Goal: Task Accomplishment & Management: Complete application form

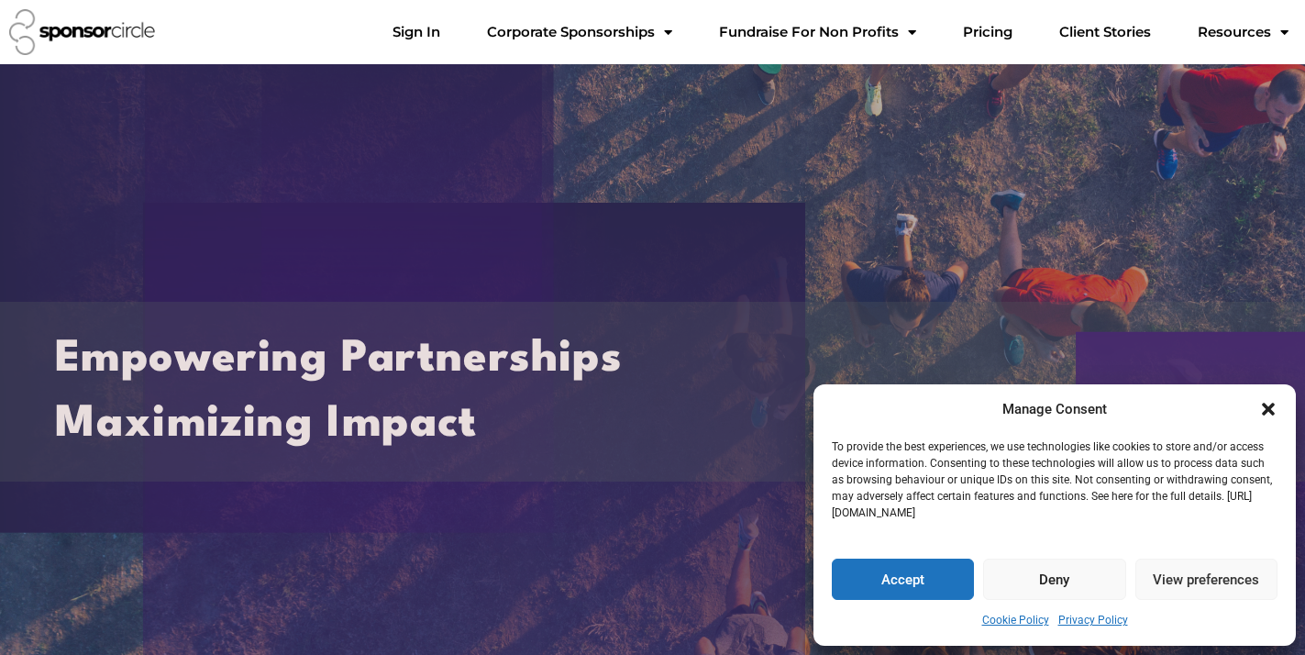
click at [914, 569] on button "Accept" at bounding box center [903, 579] width 142 height 41
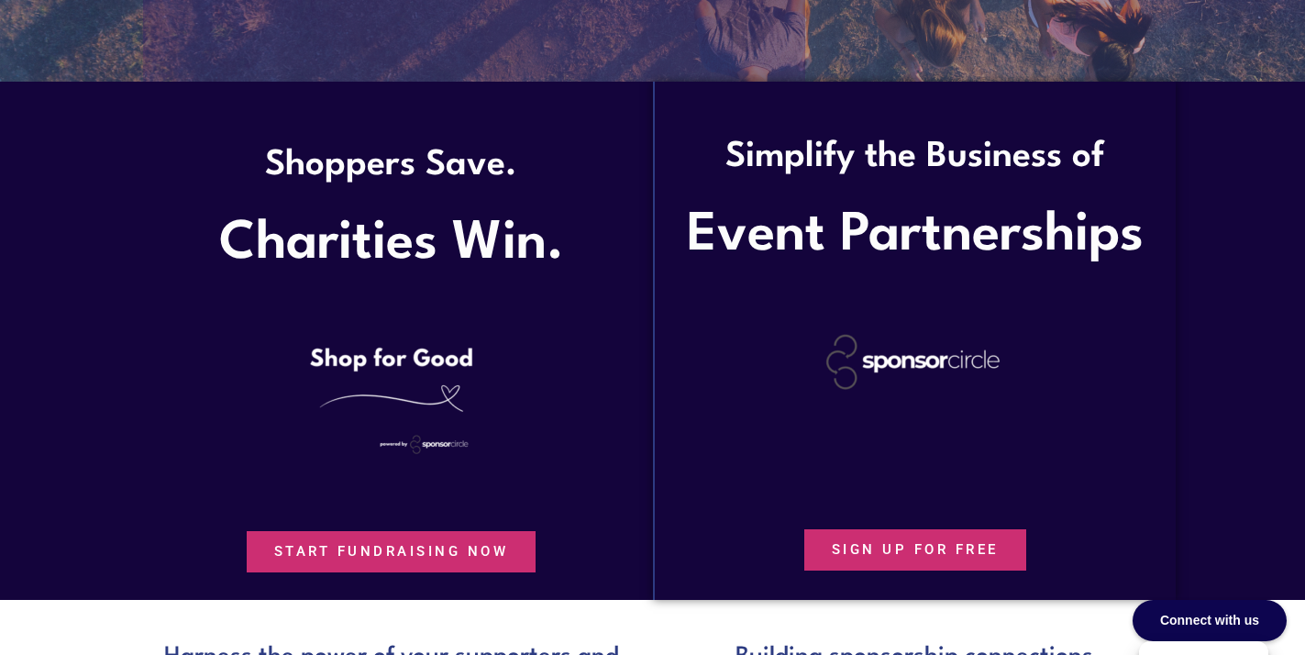
scroll to position [639, 0]
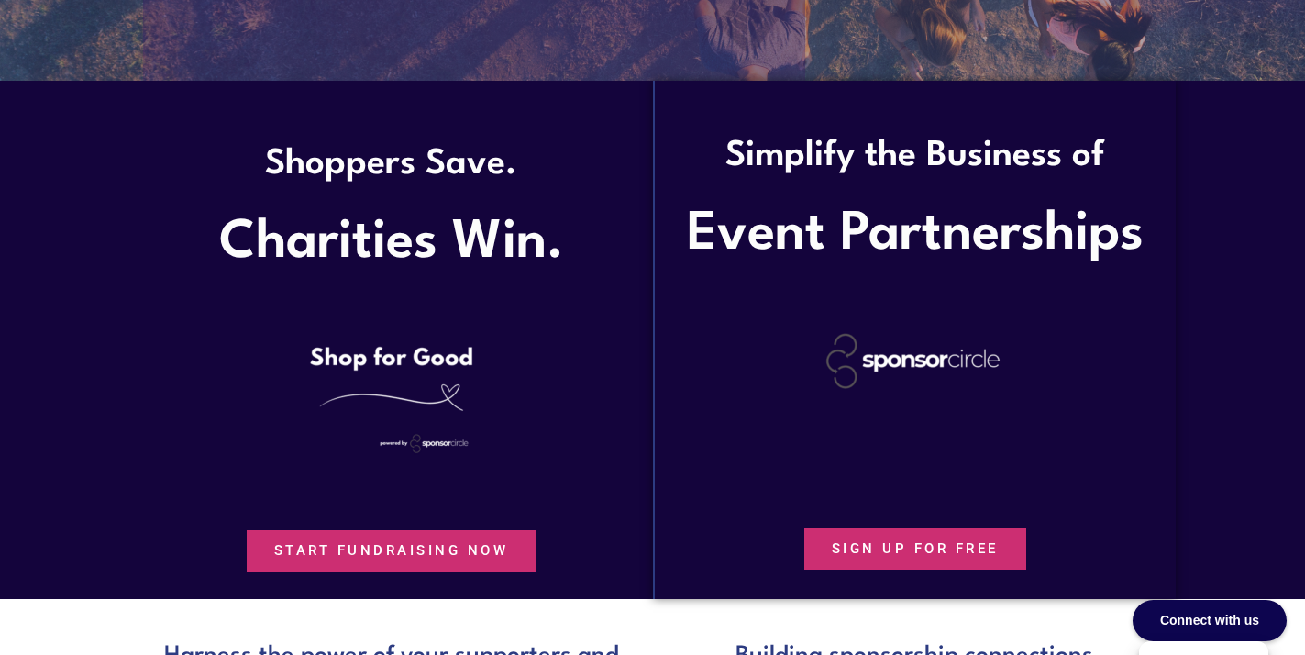
click at [494, 544] on span "Start Fundraising Now" at bounding box center [391, 551] width 235 height 14
click at [1122, 485] on div "SIGN UP FOR FREE" at bounding box center [915, 527] width 483 height 84
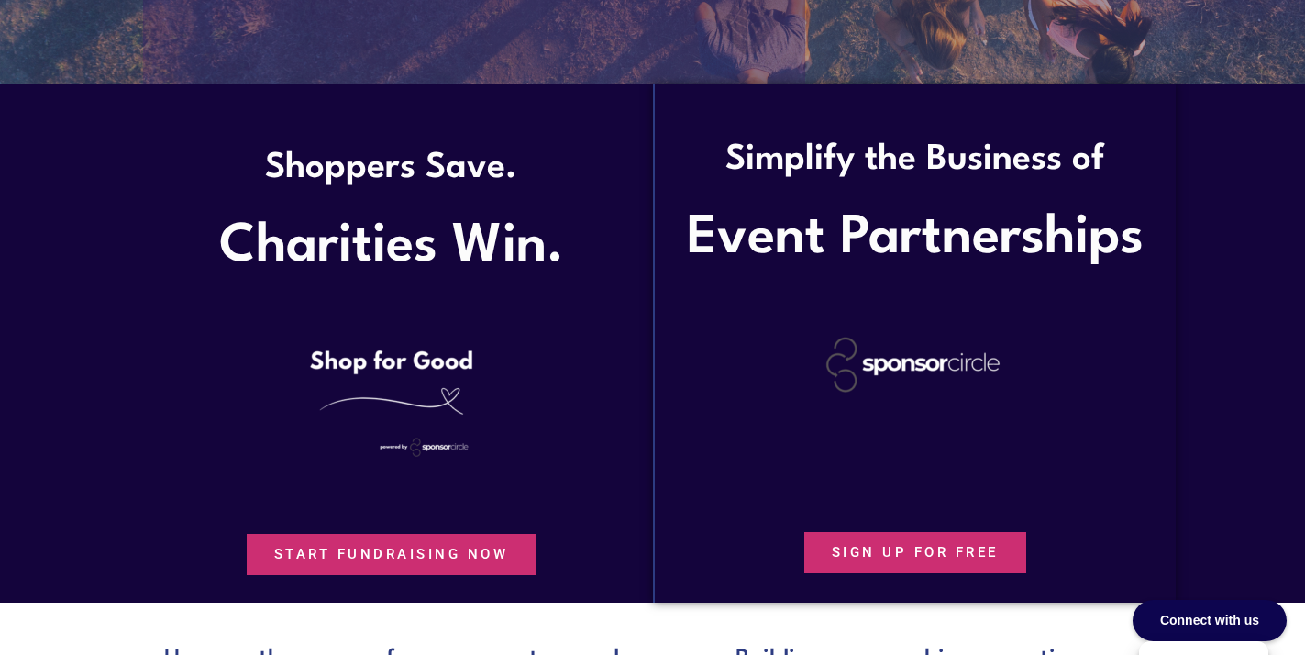
scroll to position [624, 0]
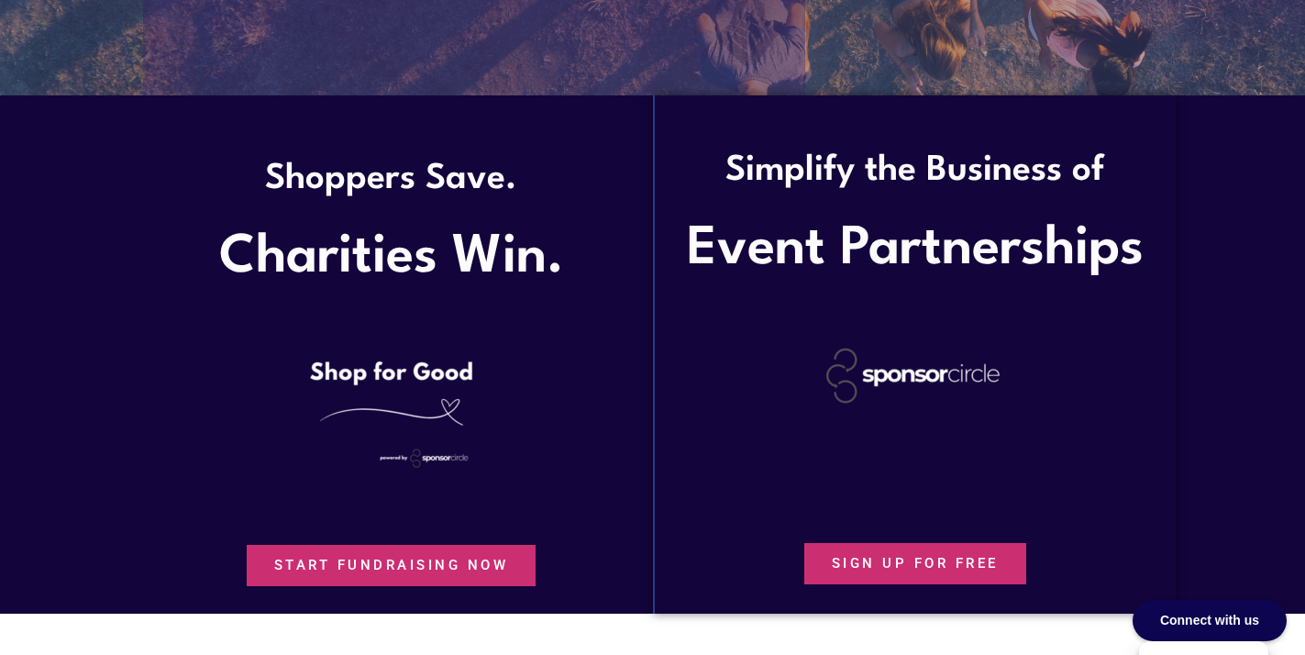
click at [946, 559] on span "SIGN UP FOR FREE" at bounding box center [915, 564] width 167 height 14
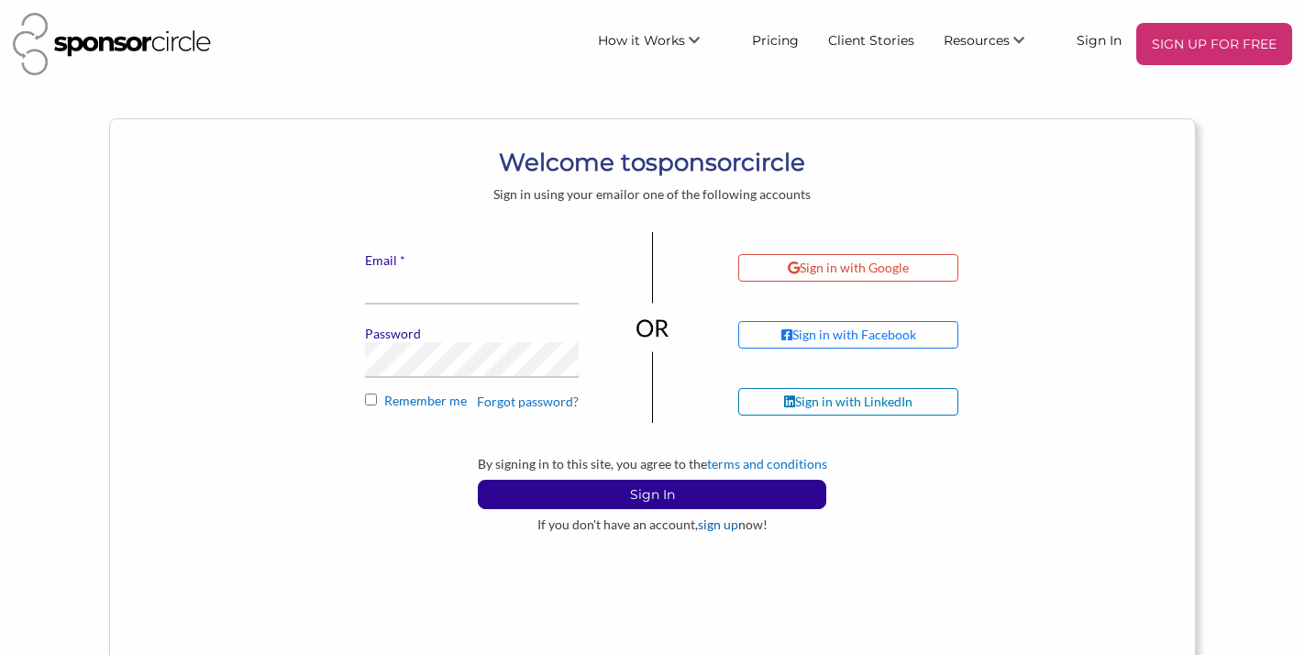
click at [719, 526] on link "sign up" at bounding box center [718, 525] width 40 height 16
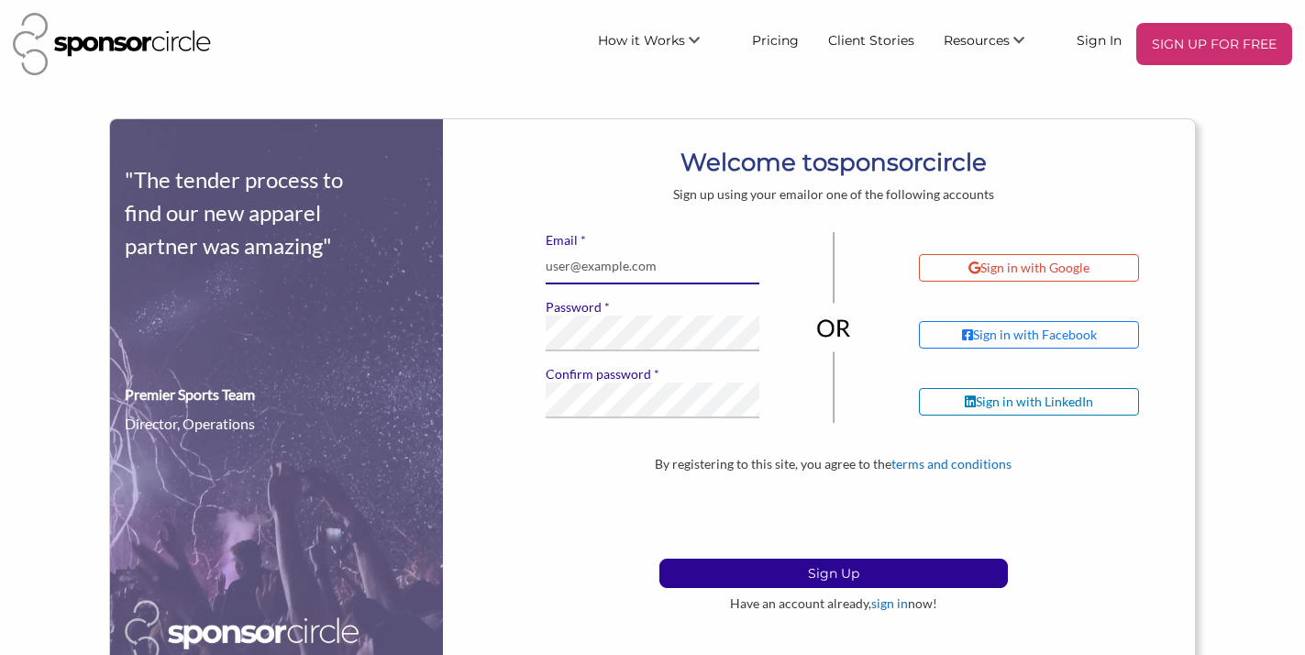
click at [666, 268] on input "* Email" at bounding box center [653, 267] width 214 height 36
type input "q"
type input "imatteryc@outlook.com"
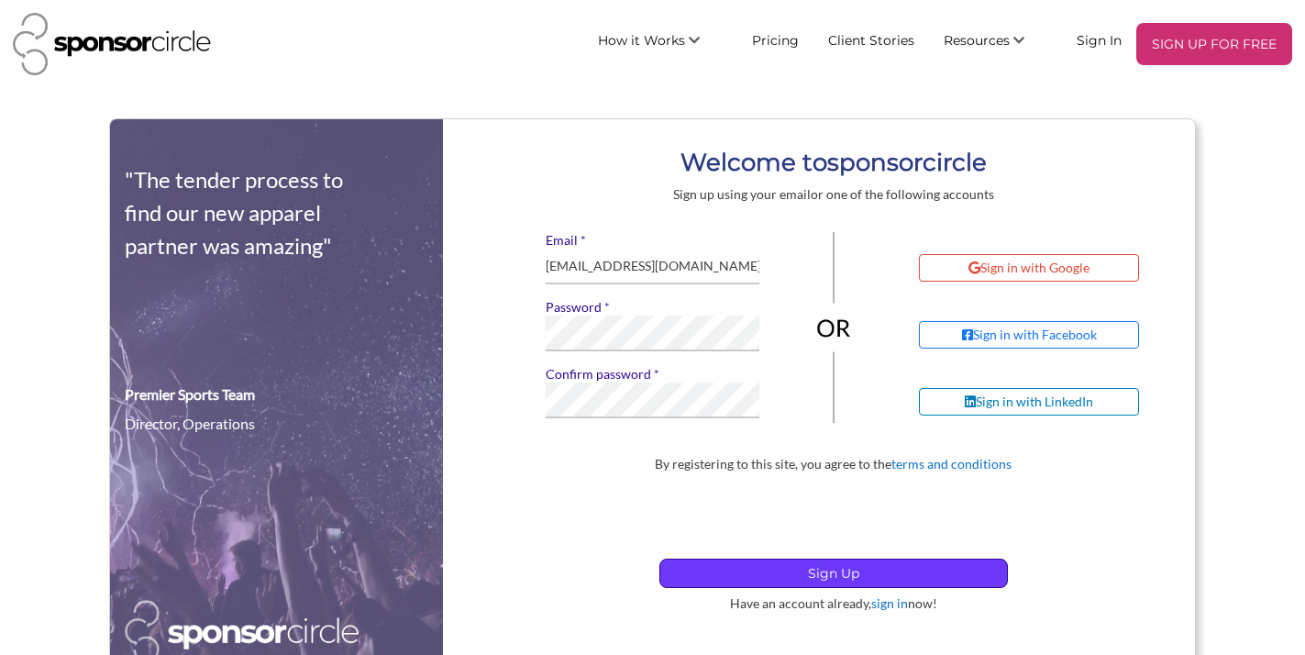
click at [826, 575] on p "Sign Up" at bounding box center [834, 574] width 347 height 28
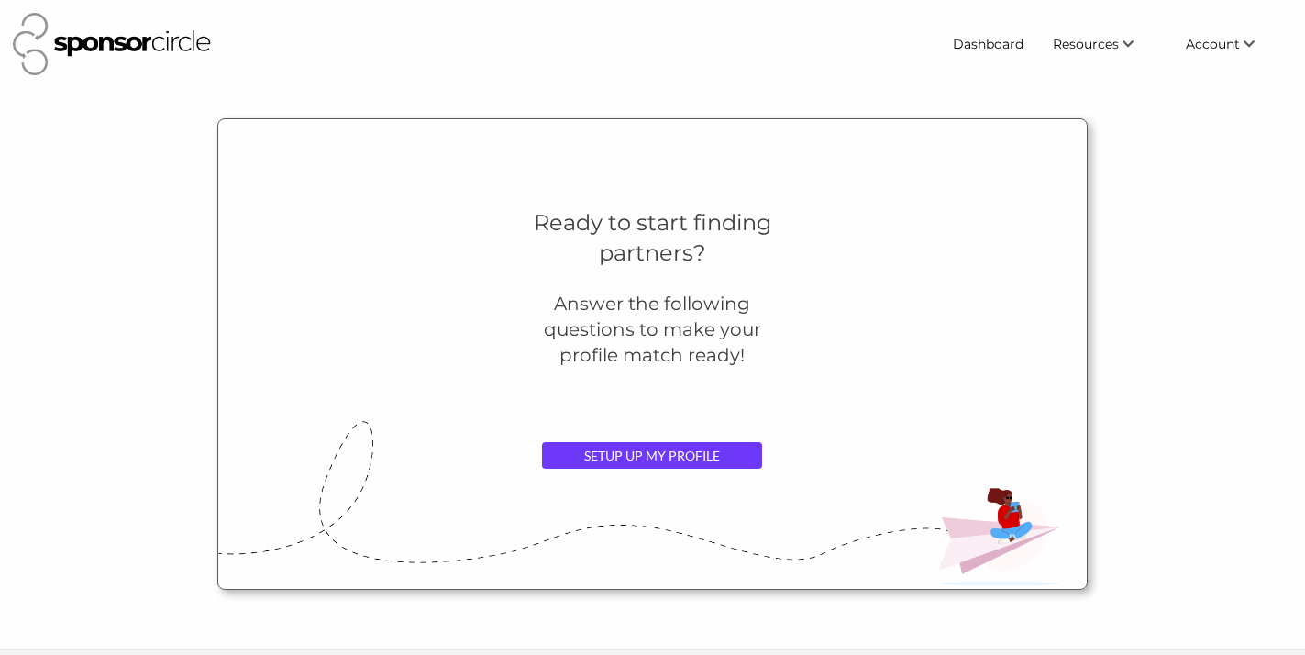
click at [638, 456] on link "SETUP UP MY PROFILE" at bounding box center [652, 456] width 220 height 28
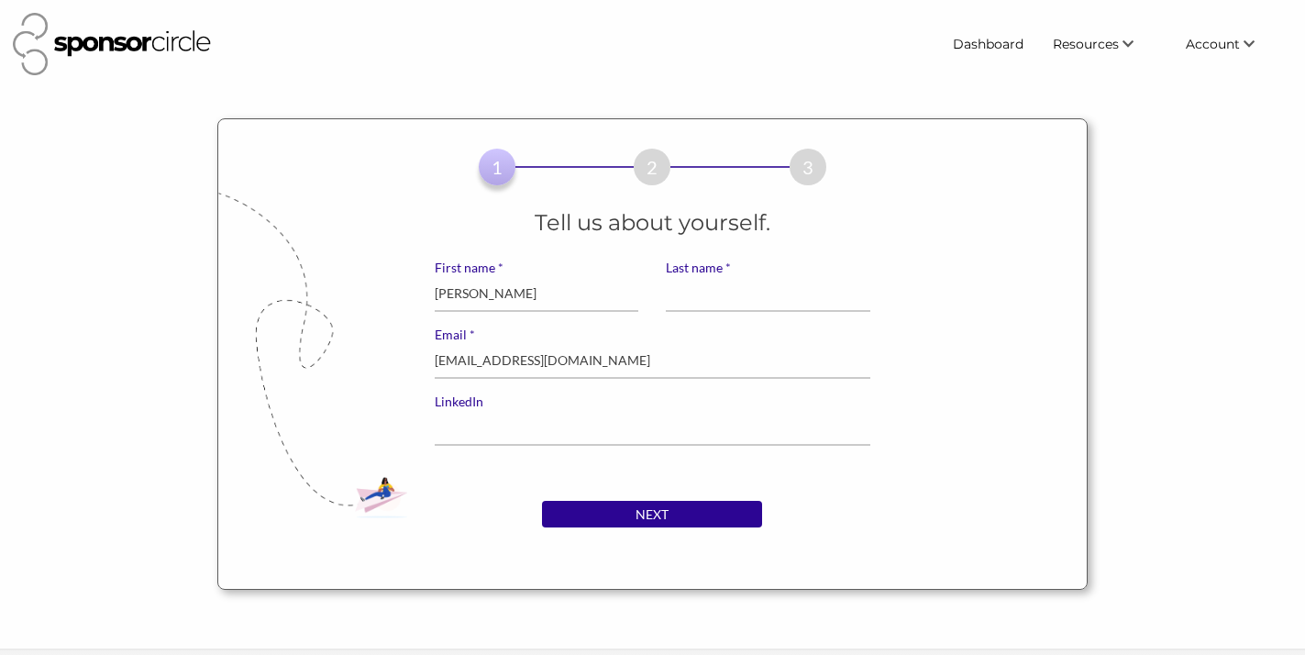
type input "Elizabeth"
type input "Banks"
click at [526, 430] on input "LinkedIn" at bounding box center [653, 428] width 437 height 36
click at [662, 510] on input "NEXT" at bounding box center [652, 515] width 220 height 28
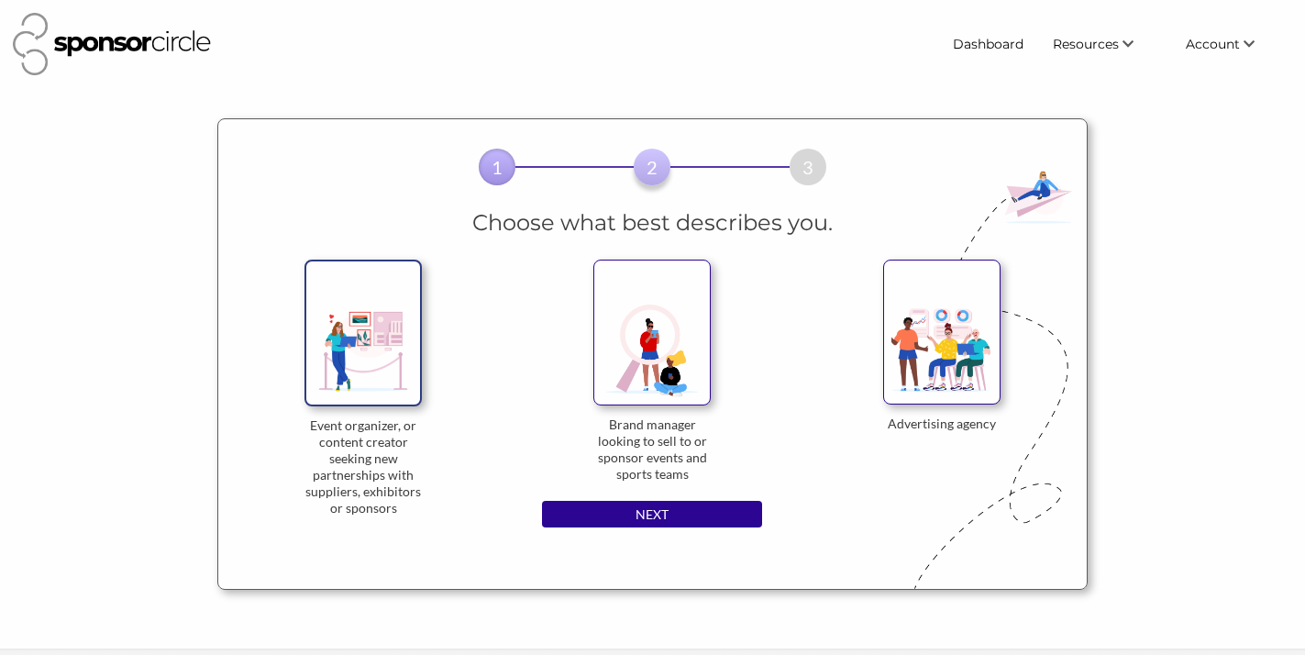
click at [390, 381] on img at bounding box center [363, 333] width 117 height 146
click at [0, 0] on input "Event organizer, or content creator seeking new partnerships with suppliers, ex…" at bounding box center [0, 0] width 0 height 0
click at [661, 363] on img at bounding box center [652, 333] width 117 height 146
click at [0, 0] on input "Brand manager looking to sell to or sponsor events and sports teams" at bounding box center [0, 0] width 0 height 0
click at [374, 361] on img at bounding box center [363, 333] width 117 height 146
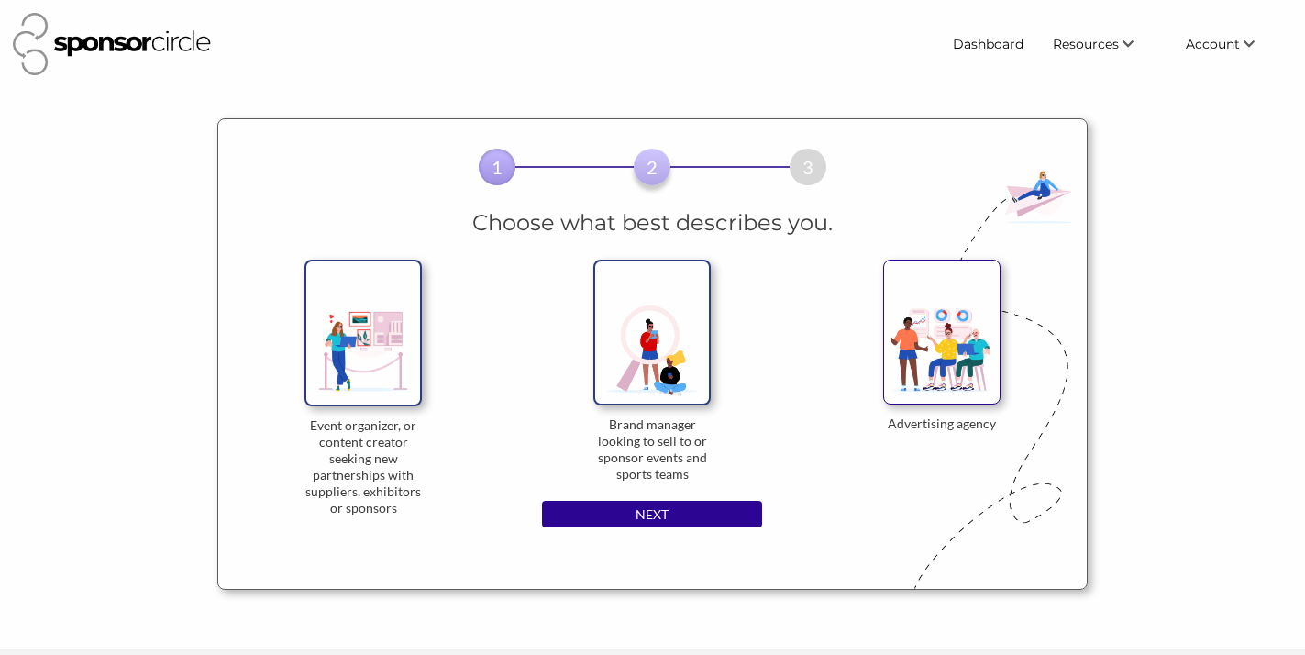
click at [0, 0] on input "Event organizer, or content creator seeking new partnerships with suppliers, ex…" at bounding box center [0, 0] width 0 height 0
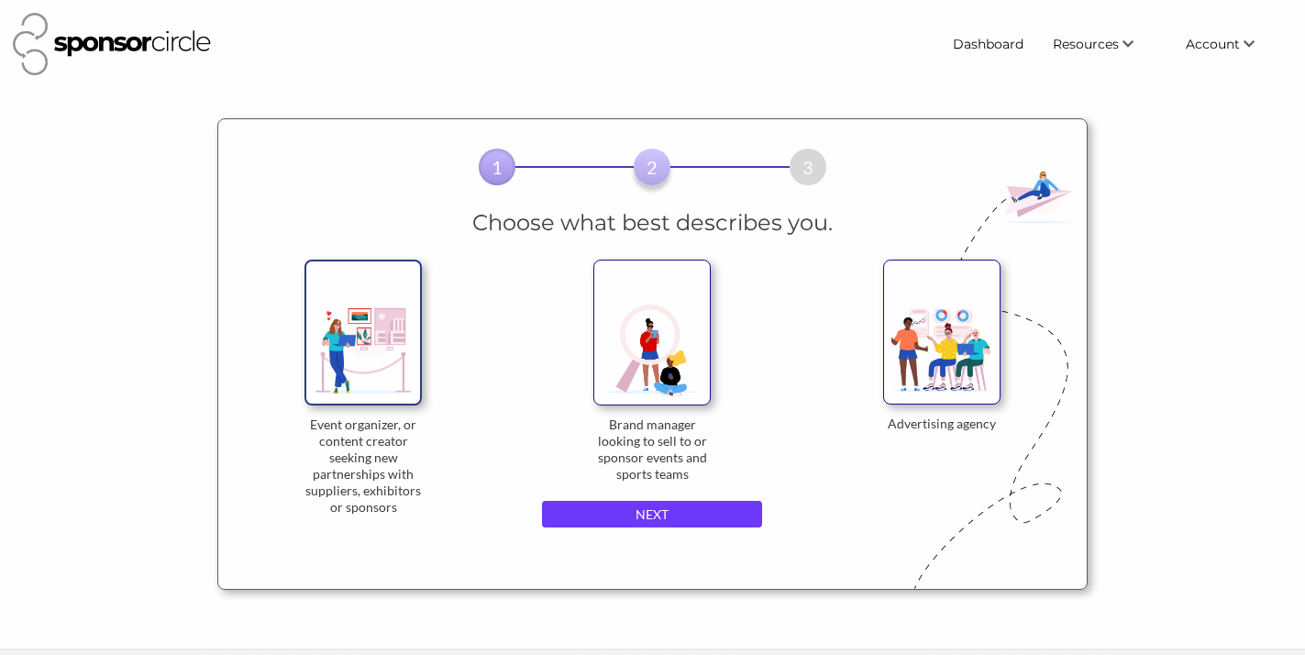
click at [656, 509] on input "NEXT" at bounding box center [652, 515] width 220 height 28
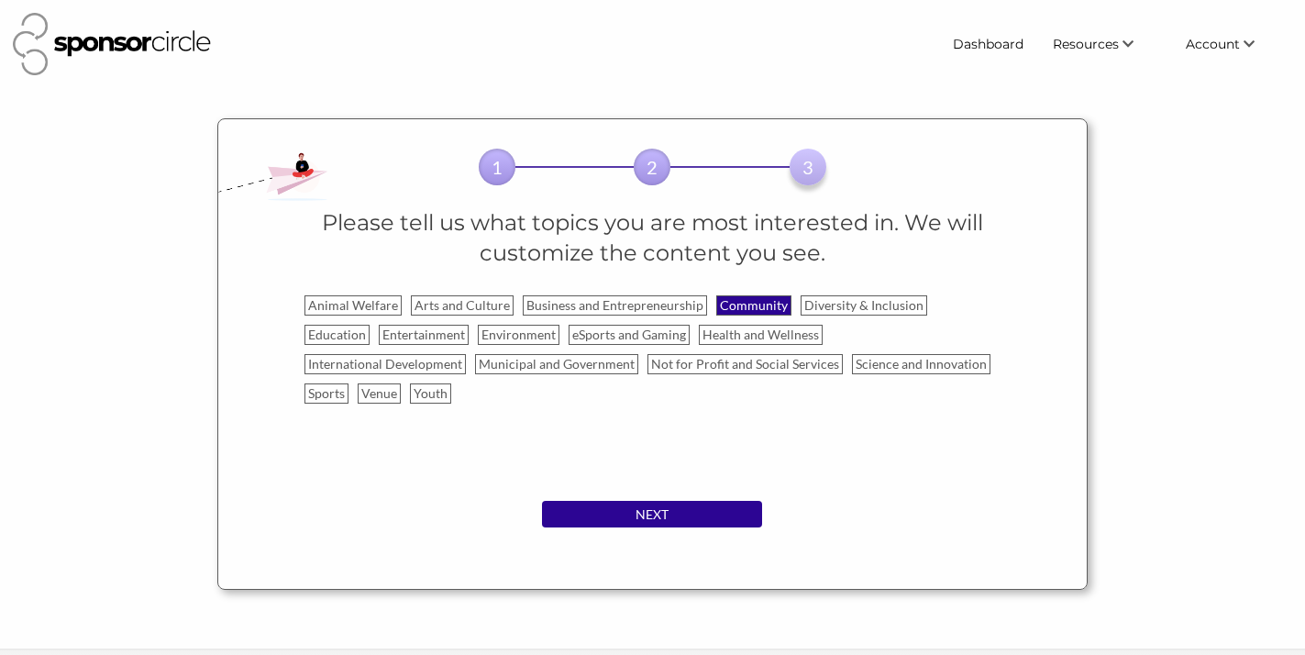
click at [763, 304] on label "Community" at bounding box center [753, 305] width 75 height 20
click at [0, 0] on input "Community" at bounding box center [0, 0] width 0 height 0
click at [472, 304] on label "Arts and Culture" at bounding box center [462, 305] width 103 height 20
click at [0, 0] on input "Arts and Culture" at bounding box center [0, 0] width 0 height 0
click at [370, 325] on label "Education" at bounding box center [337, 335] width 65 height 20
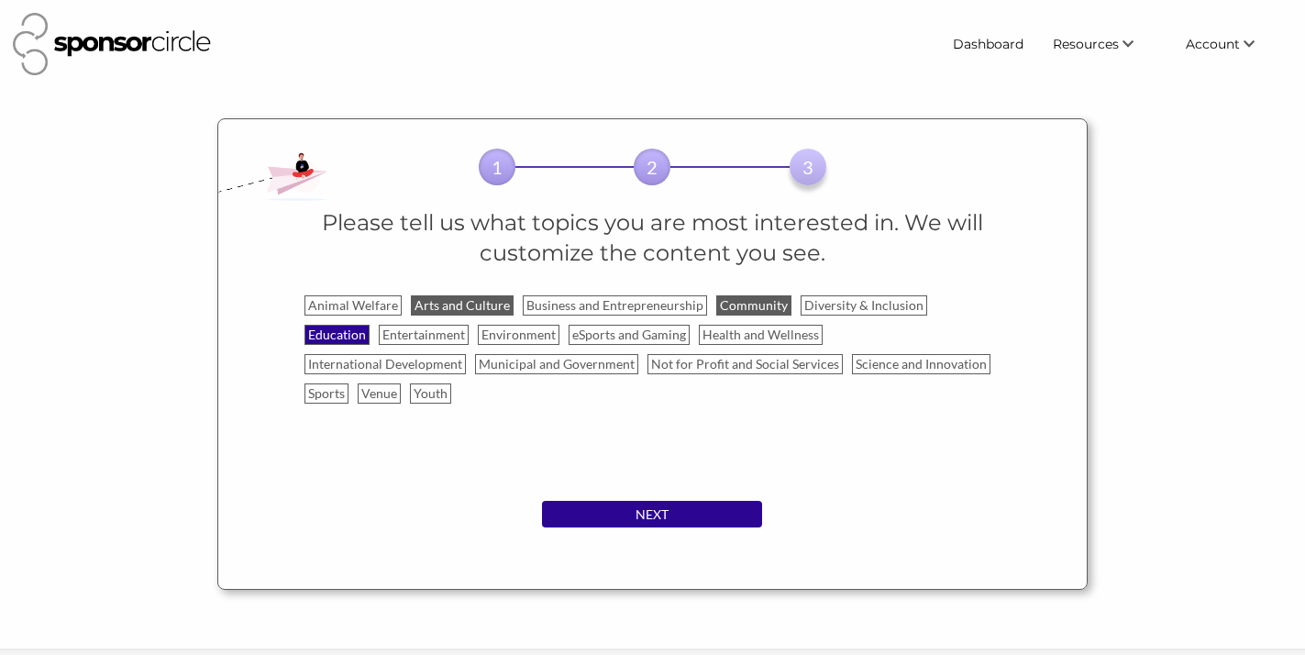
click at [0, 0] on input "Education" at bounding box center [0, 0] width 0 height 0
click at [642, 517] on input "NEXT" at bounding box center [652, 515] width 220 height 28
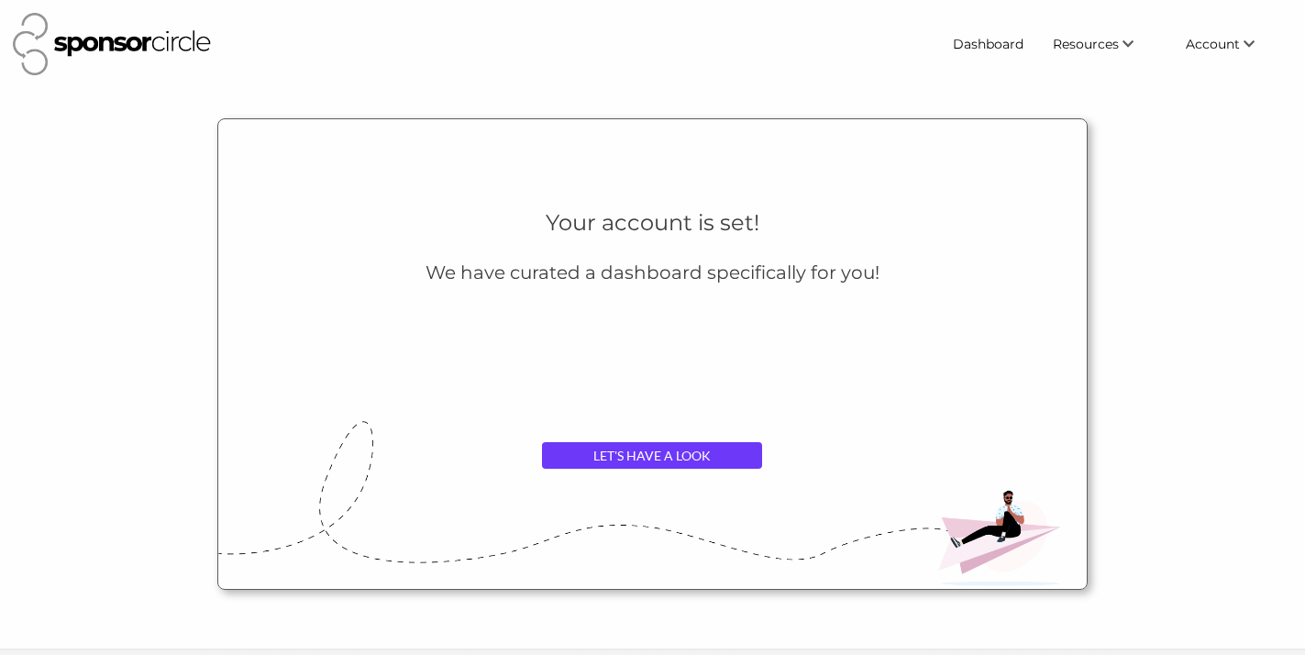
click at [648, 455] on link "LET'S HAVE A LOOK" at bounding box center [652, 456] width 220 height 28
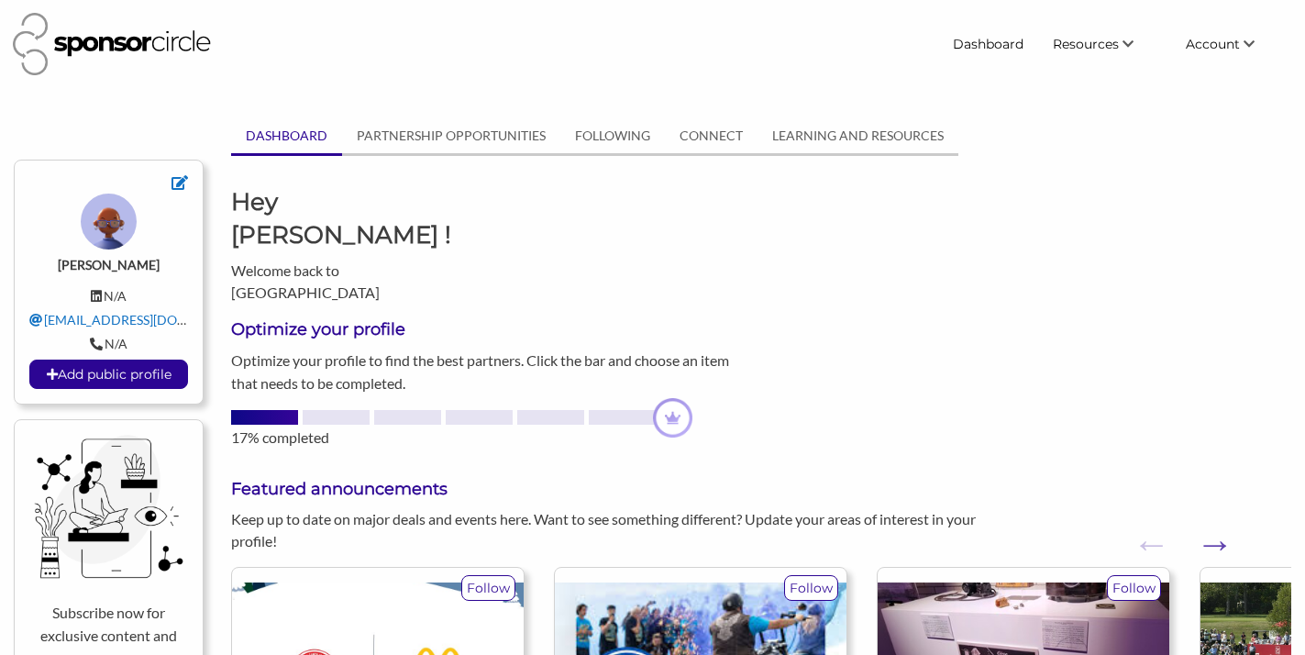
click at [1067, 308] on div "Optimize your profile Optimize your profile to find the best partners. Click th…" at bounding box center [761, 376] width 1088 height 145
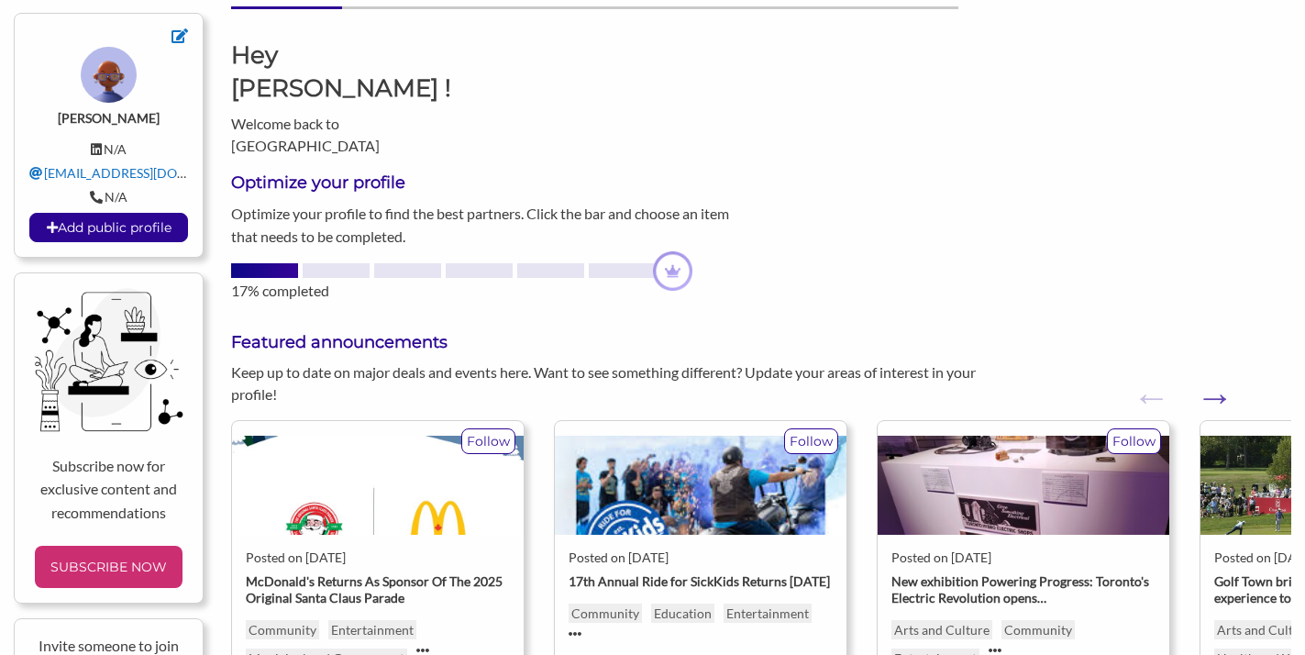
scroll to position [160, 0]
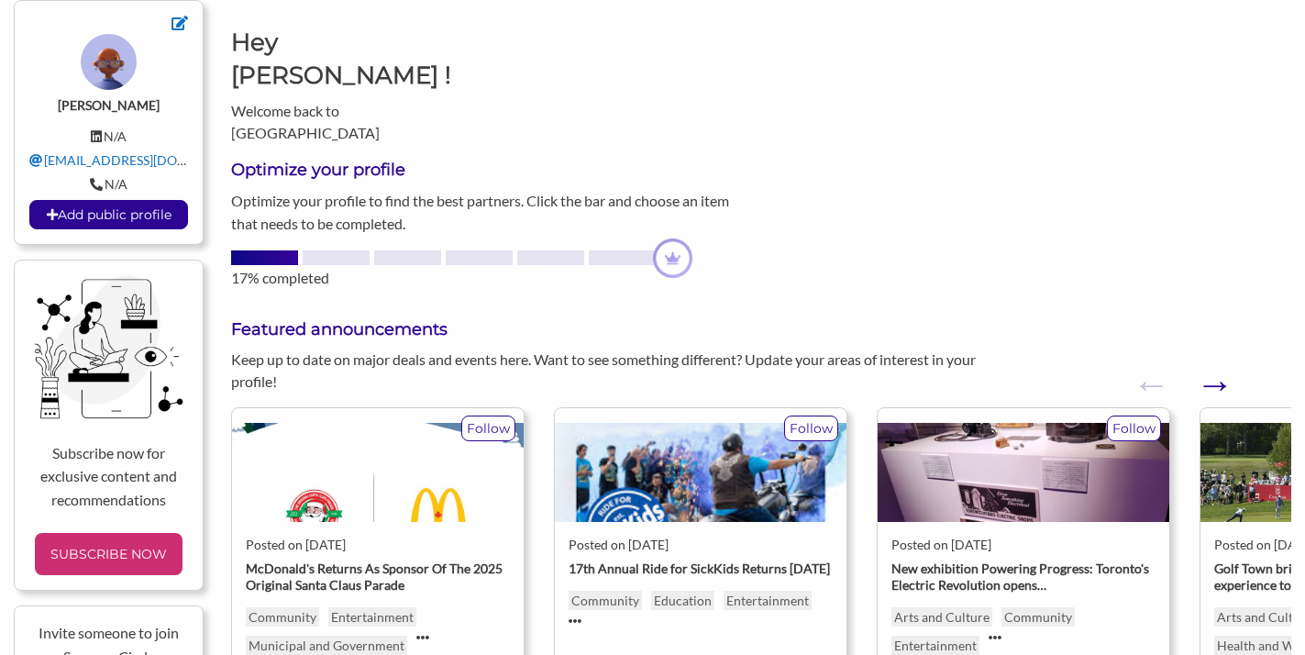
click at [1215, 366] on button "Next" at bounding box center [1205, 375] width 18 height 18
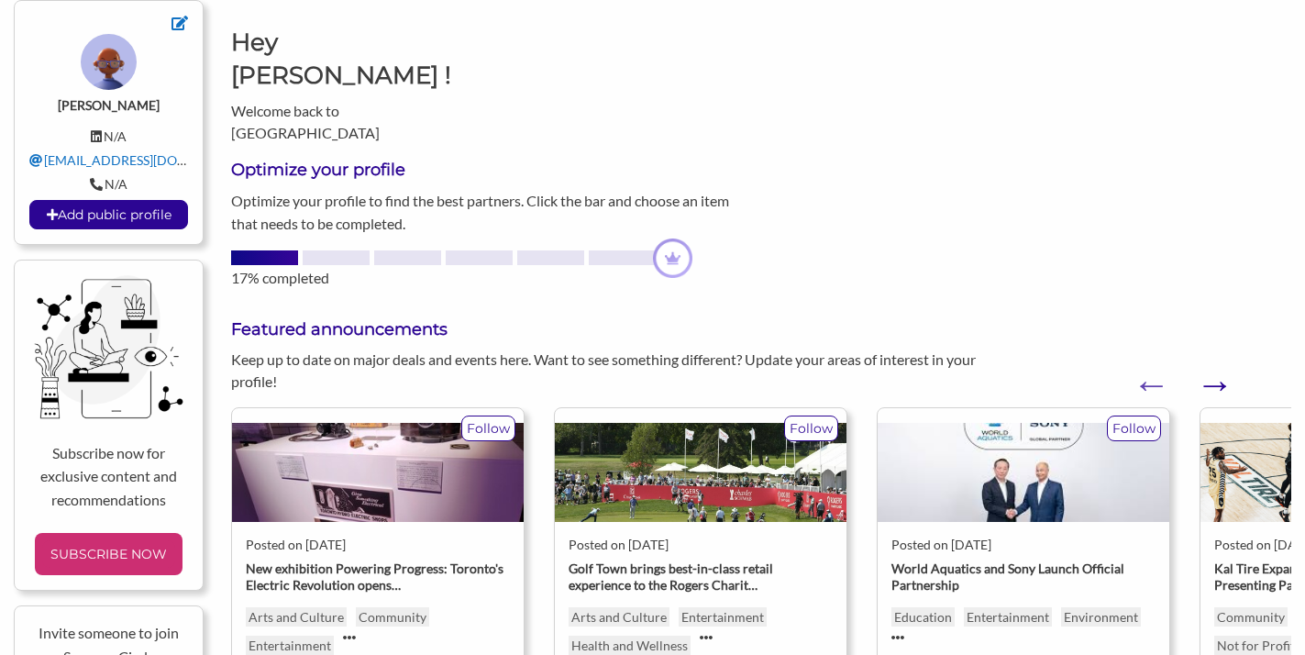
click at [1215, 366] on button "Next" at bounding box center [1205, 375] width 18 height 18
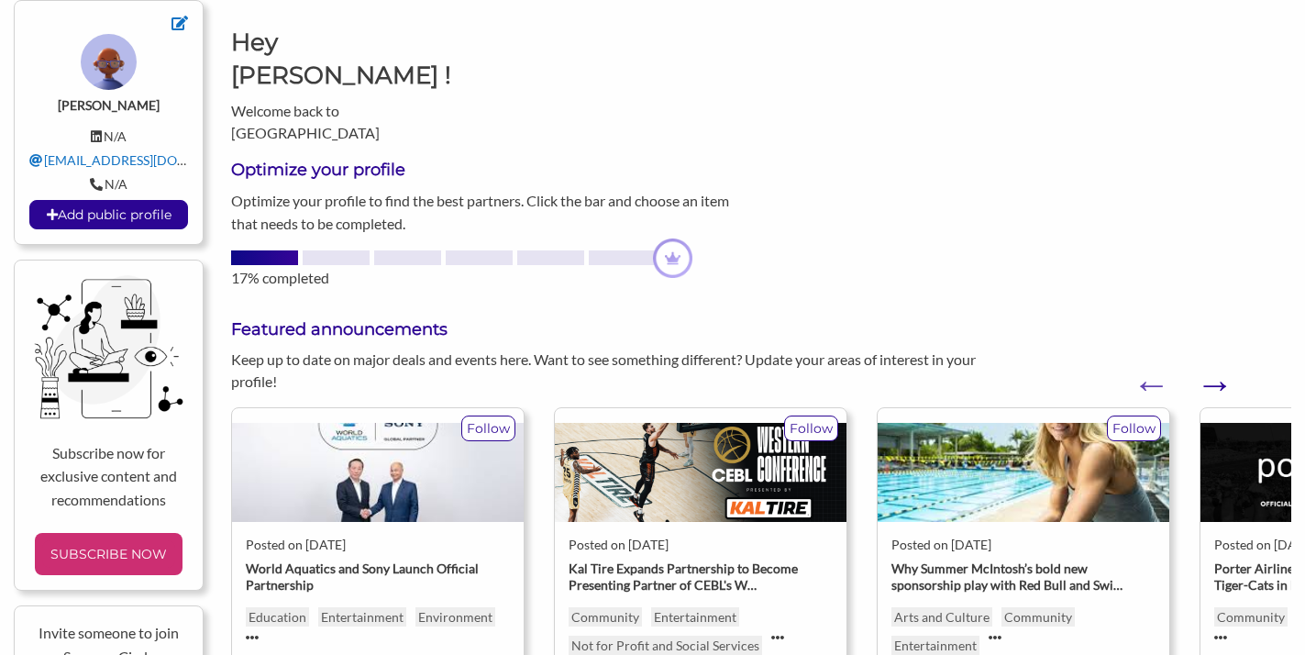
click at [1215, 366] on button "Next" at bounding box center [1205, 375] width 18 height 18
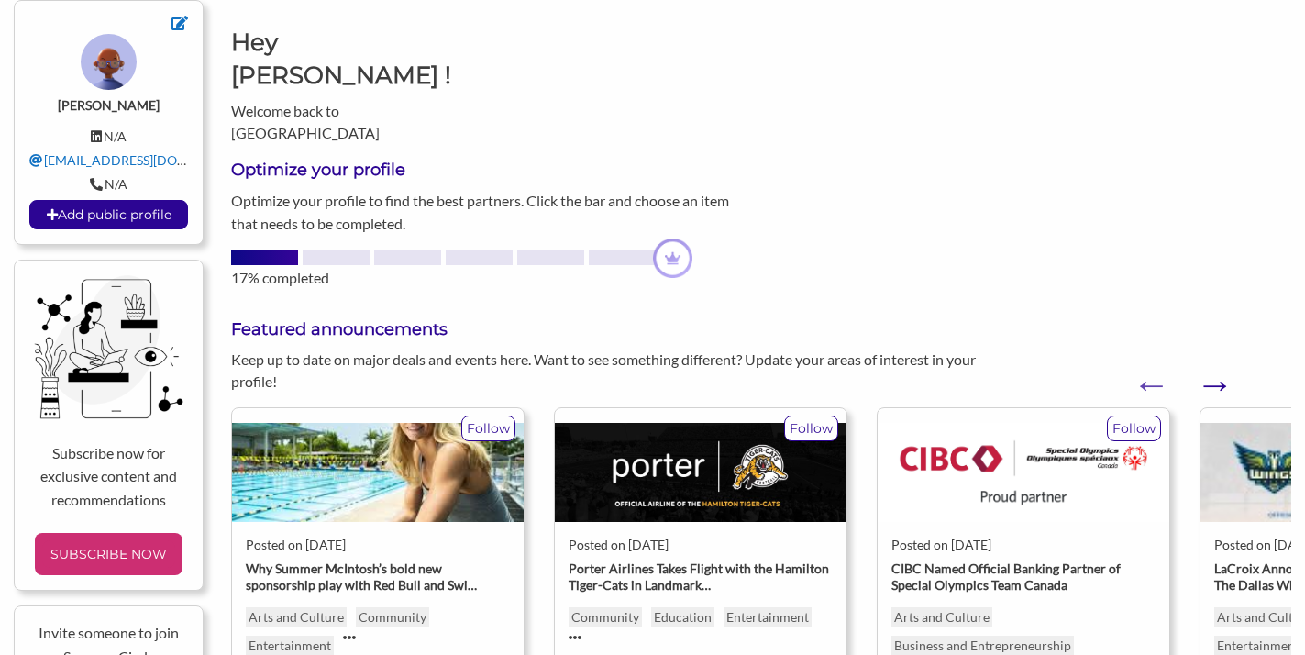
click at [1215, 366] on button "Next" at bounding box center [1205, 375] width 18 height 18
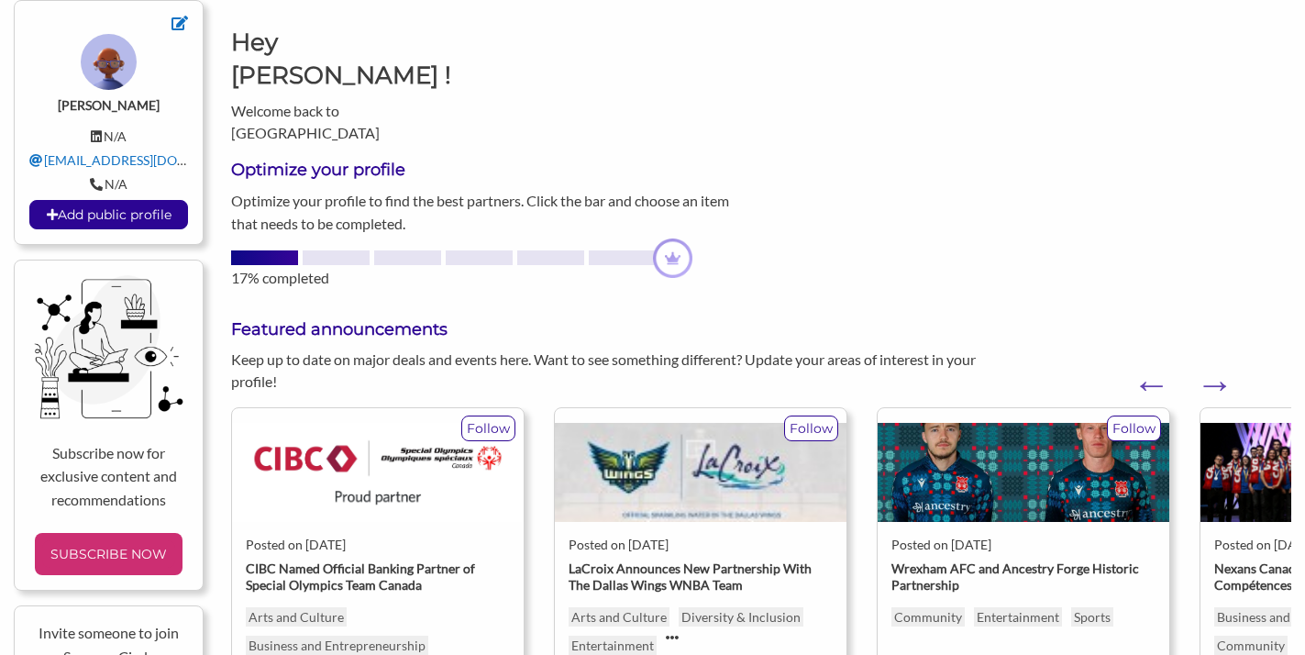
click at [1211, 209] on div "Optimize your profile Optimize your profile to find the best partners. Click th…" at bounding box center [761, 216] width 1088 height 145
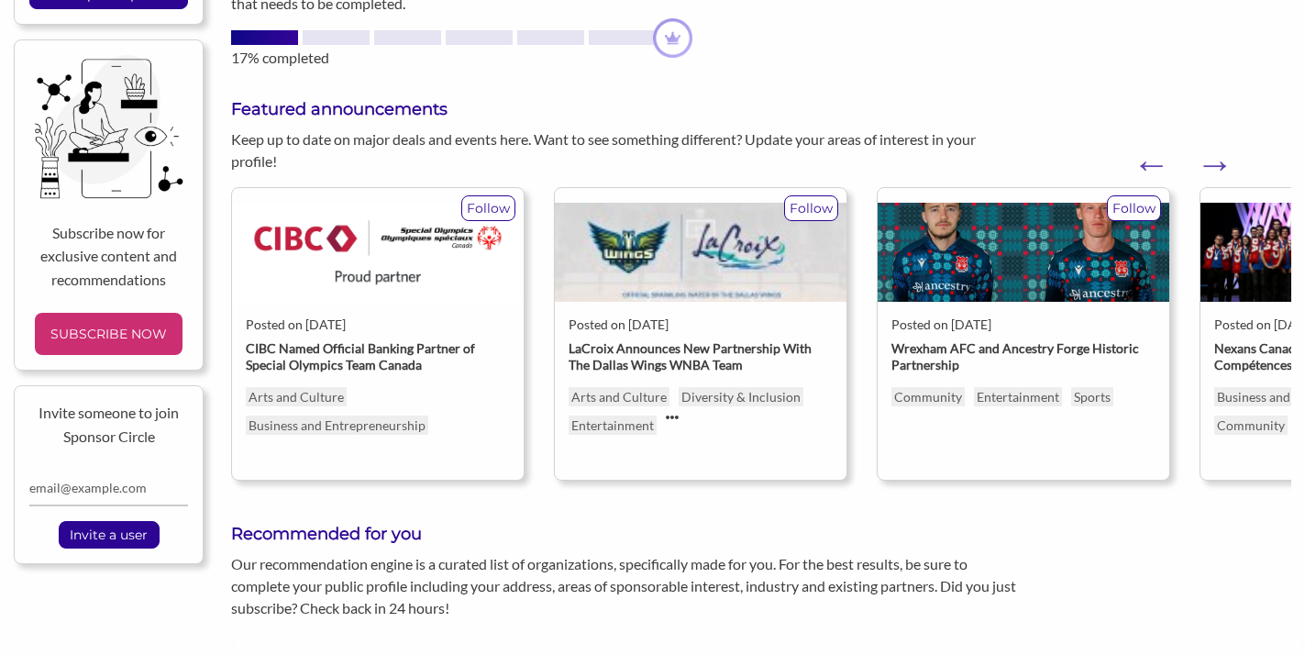
scroll to position [383, 0]
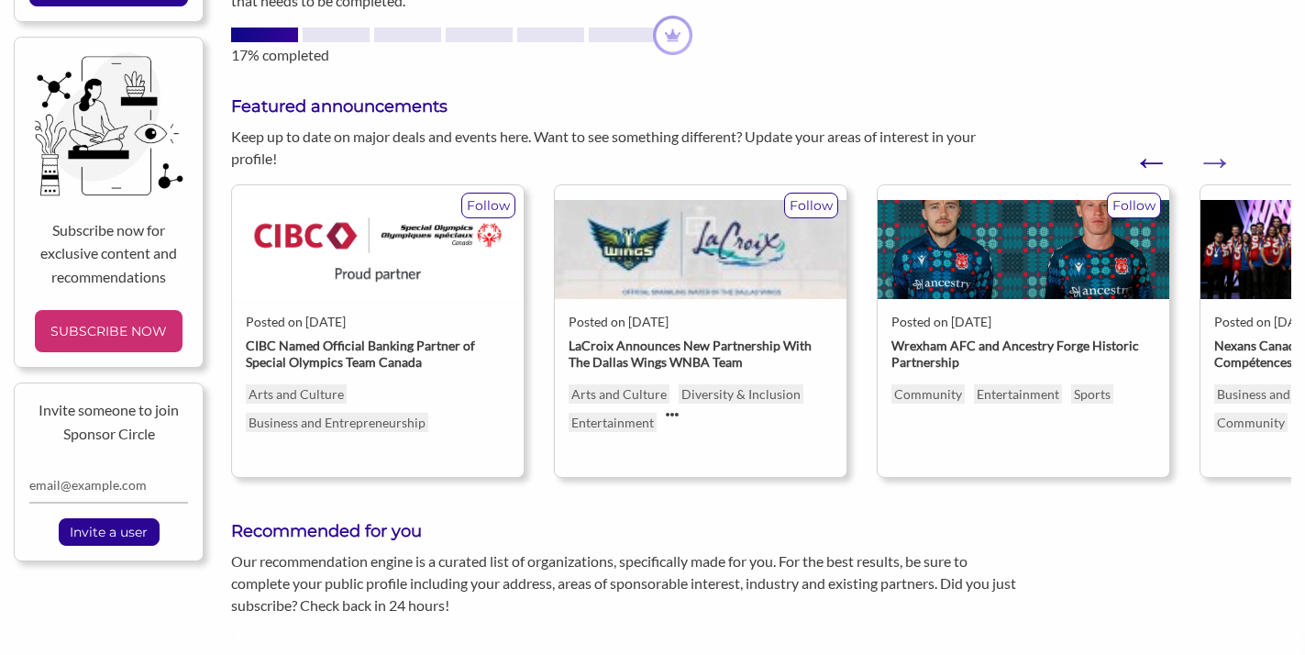
click at [1151, 143] on button "Previous" at bounding box center [1142, 152] width 18 height 18
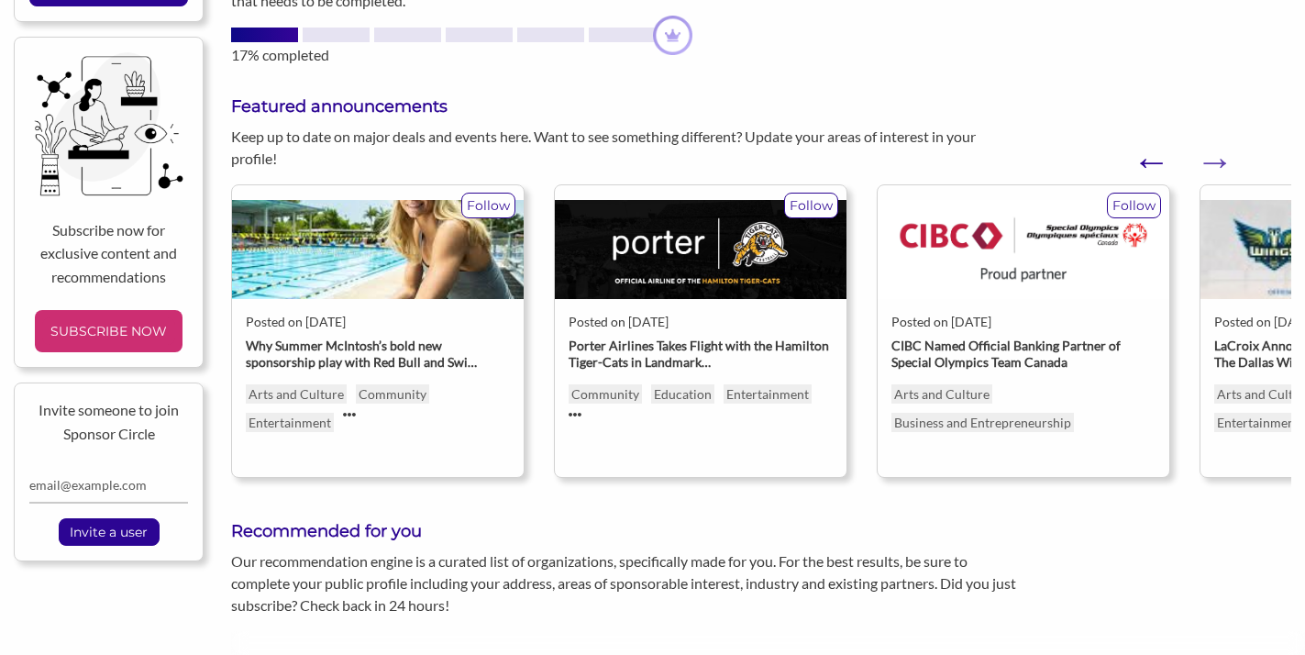
click at [1151, 143] on button "Previous" at bounding box center [1142, 152] width 18 height 18
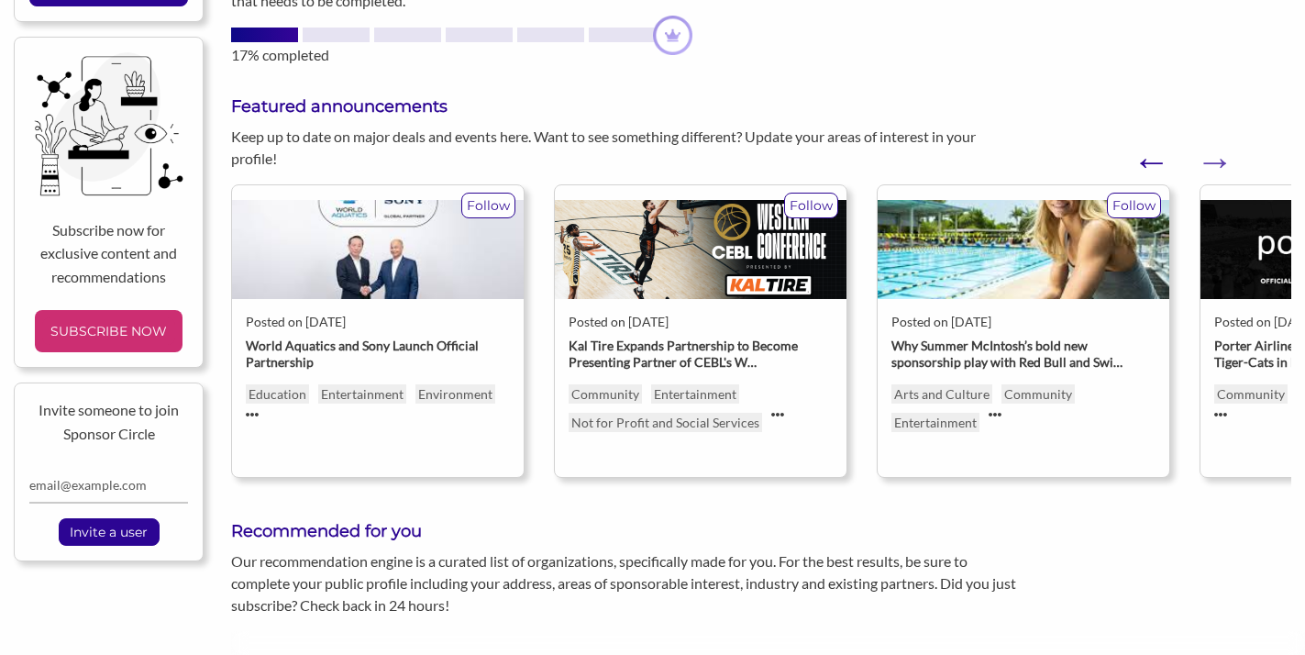
click at [1151, 143] on button "Previous" at bounding box center [1142, 152] width 18 height 18
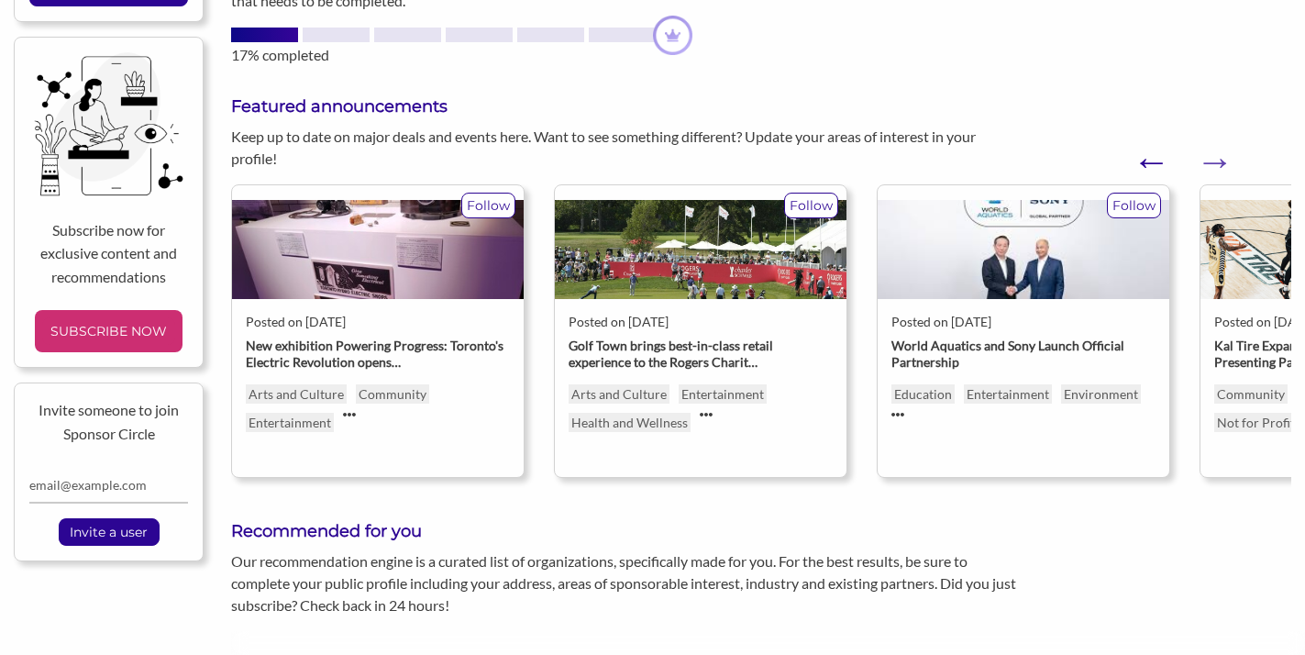
click at [1151, 143] on button "Previous" at bounding box center [1142, 152] width 18 height 18
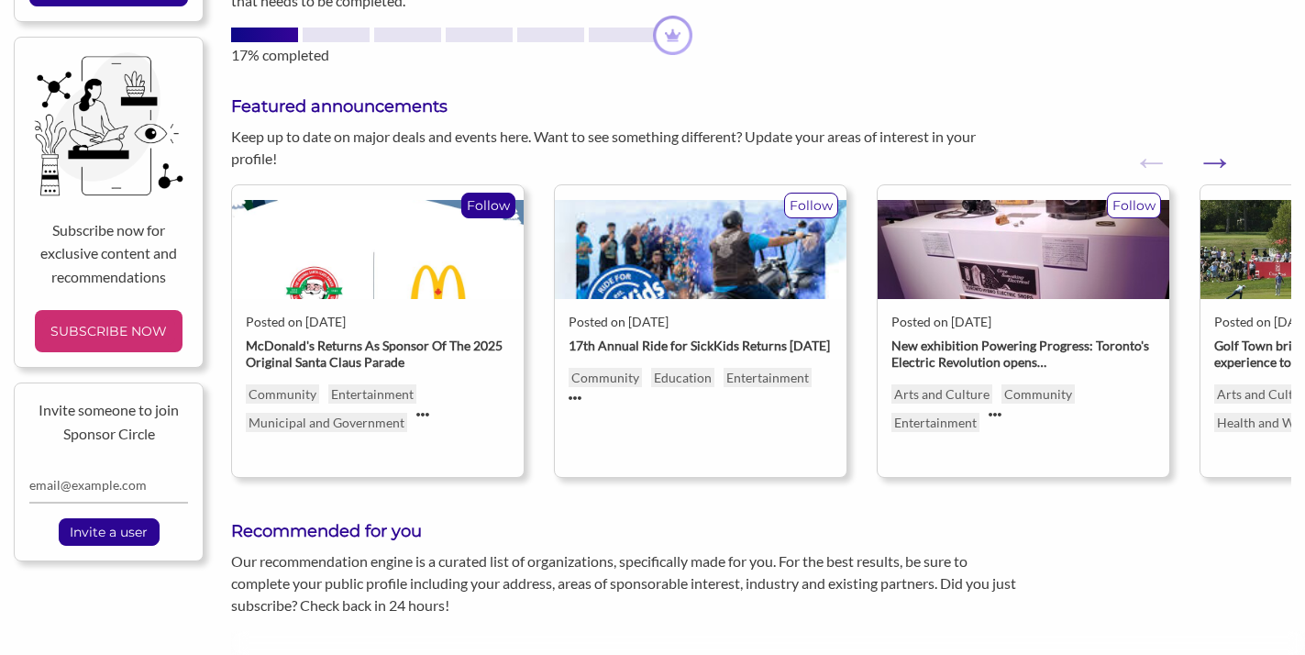
click at [491, 194] on p "Follow" at bounding box center [488, 206] width 52 height 24
click at [817, 194] on p "Follow" at bounding box center [811, 206] width 52 height 24
click at [691, 368] on p "Education" at bounding box center [682, 377] width 63 height 19
click at [350, 200] on img at bounding box center [378, 250] width 292 height 100
click at [574, 33] on div "Hey Elizabeth ! Welcome back to Sponsor Circle Optimize your profile Optimize y…" at bounding box center [761, 305] width 1061 height 1005
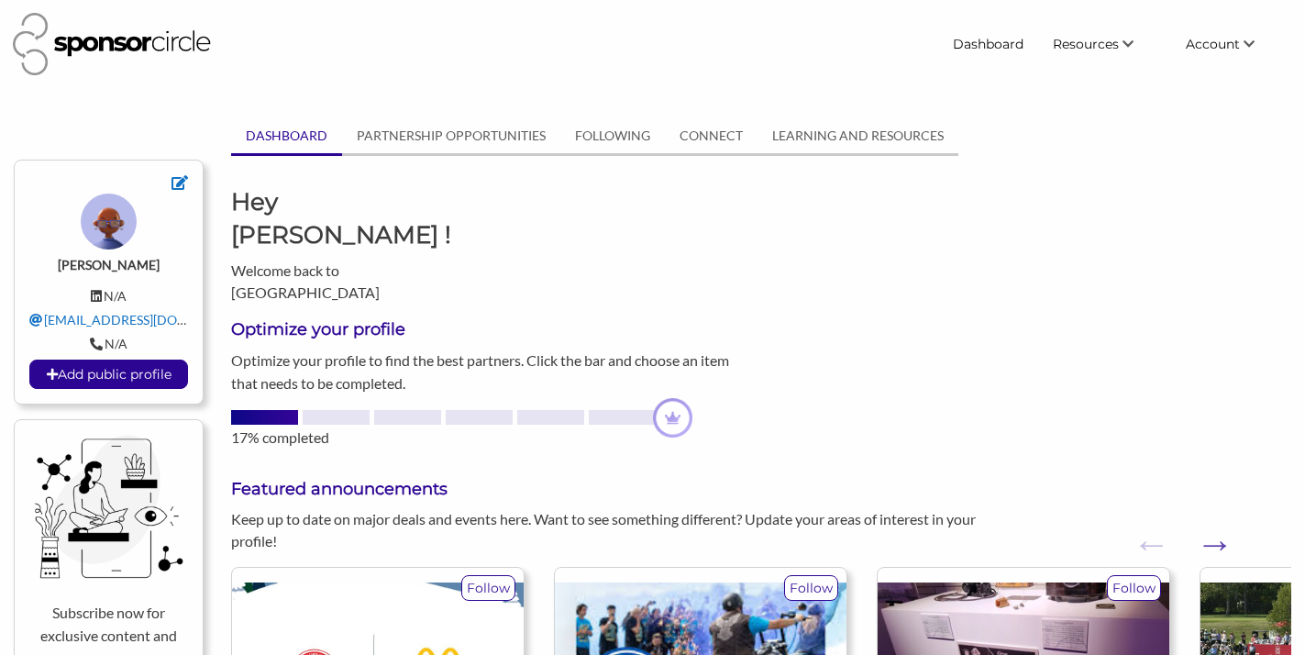
scroll to position [0, 0]
click at [459, 139] on link "PARTNERSHIP OPPORTUNITIES" at bounding box center [451, 135] width 218 height 35
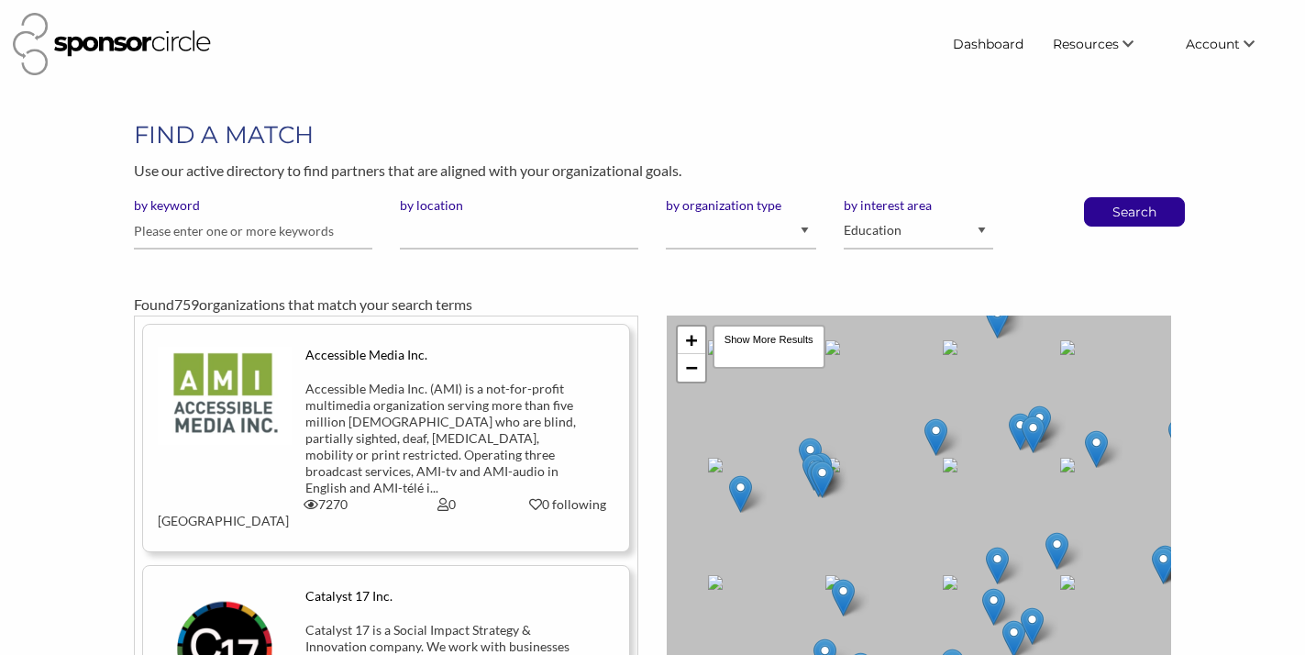
click at [1237, 313] on div "FIND A MATCH Use our active directory to find partners that are aligned with yo…" at bounding box center [652, 466] width 1305 height 696
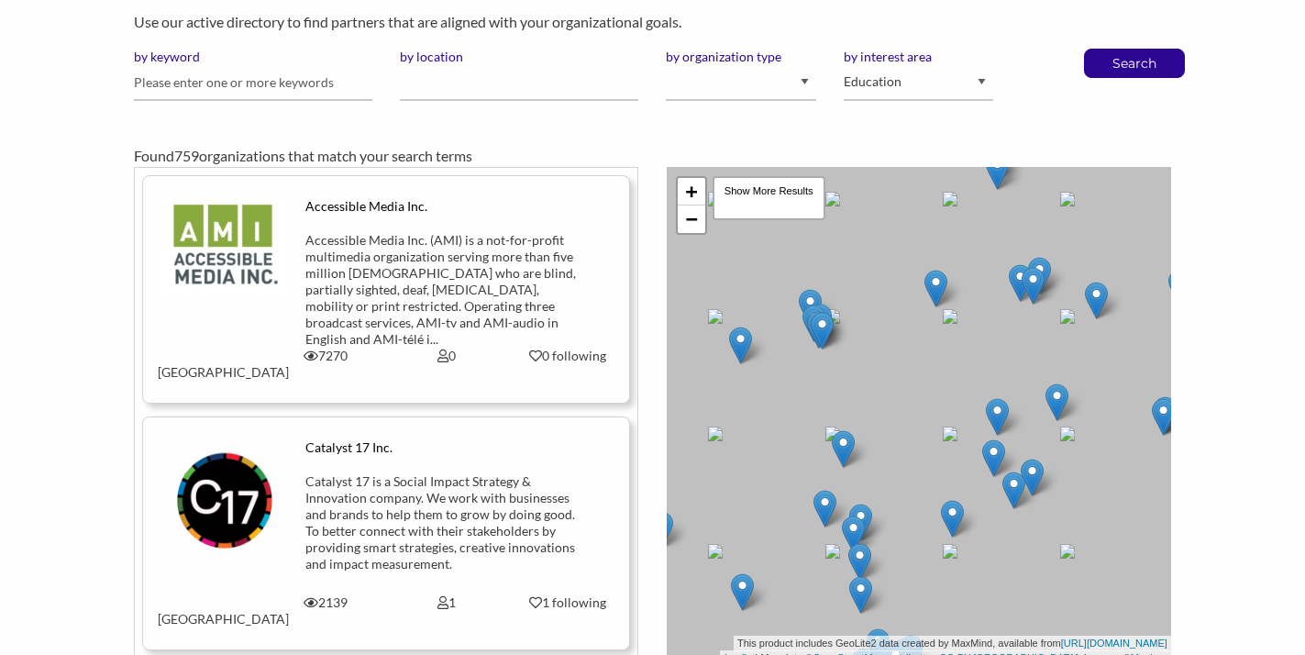
scroll to position [136, 0]
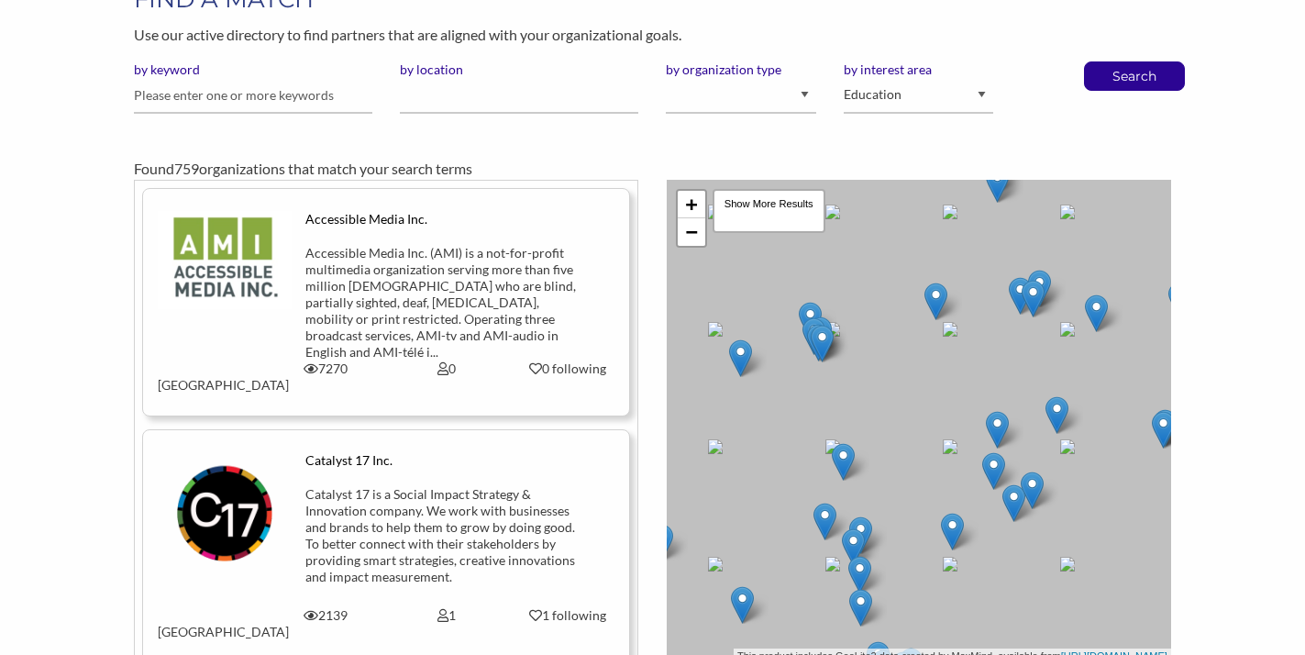
click at [1240, 302] on div "FIND A MATCH Use our active directory to find partners that are aligned with yo…" at bounding box center [652, 331] width 1305 height 696
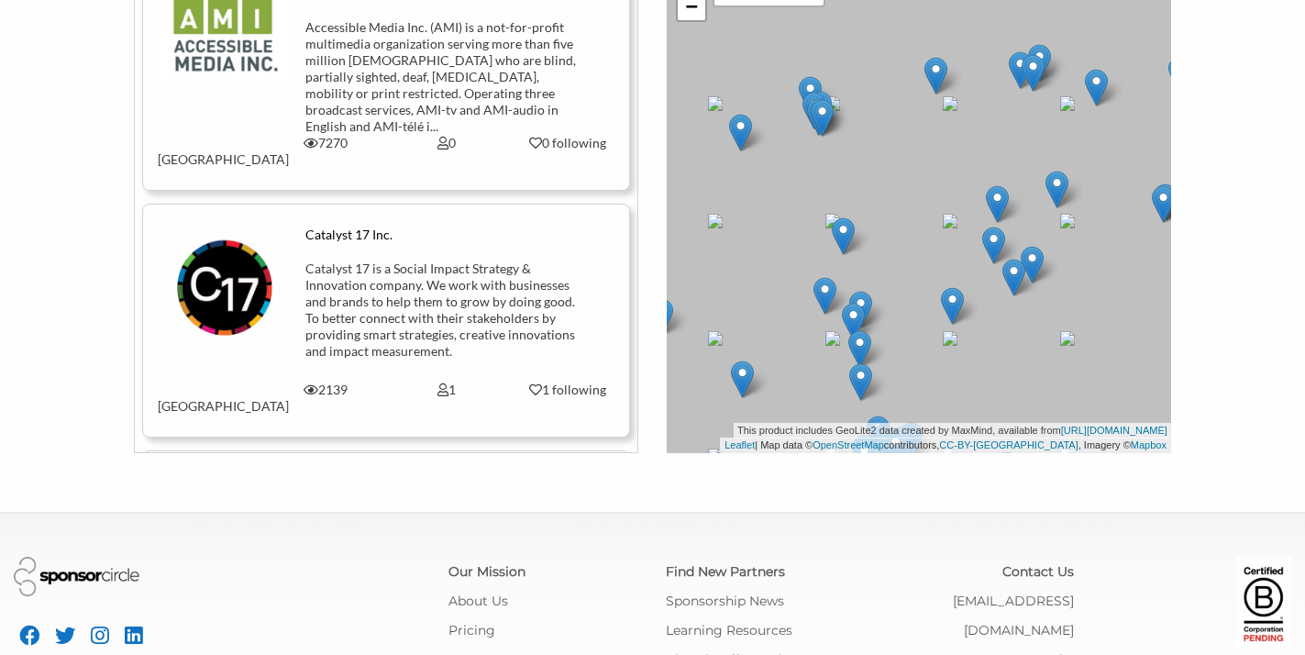
scroll to position [363, 0]
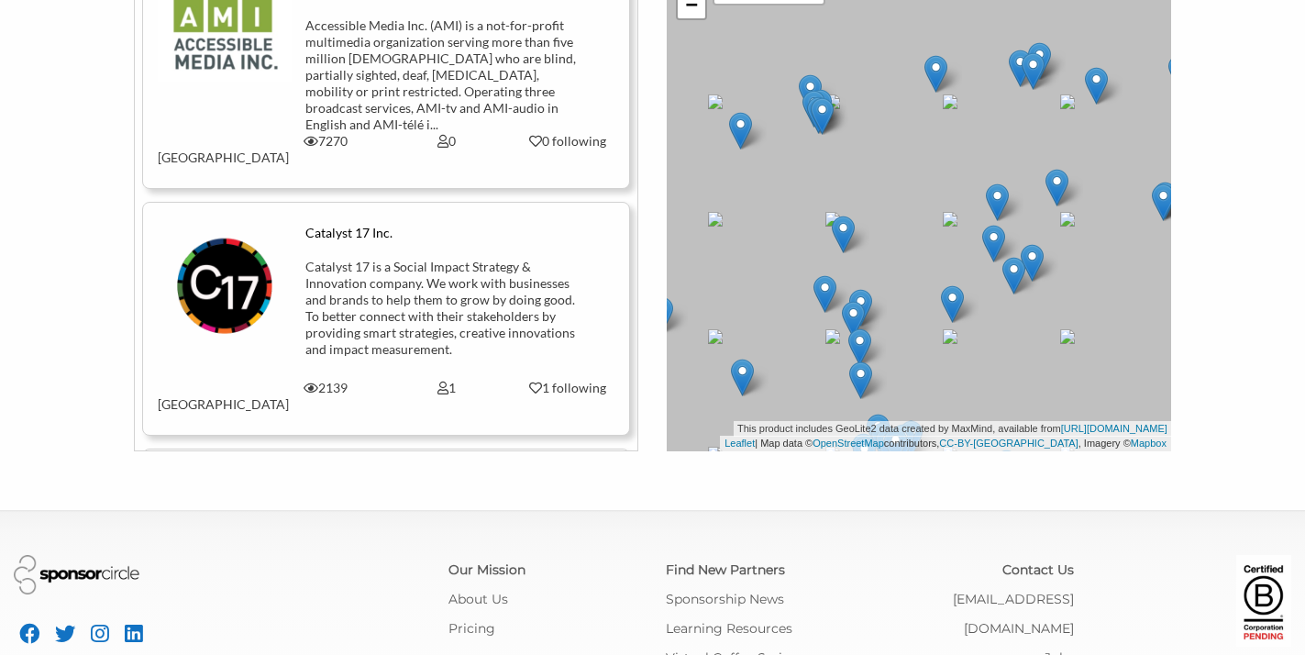
click at [649, 323] on div "Accessible Media Inc. Accessible Media Inc. (AMI) is a not-for-profit multimedi…" at bounding box center [386, 201] width 532 height 499
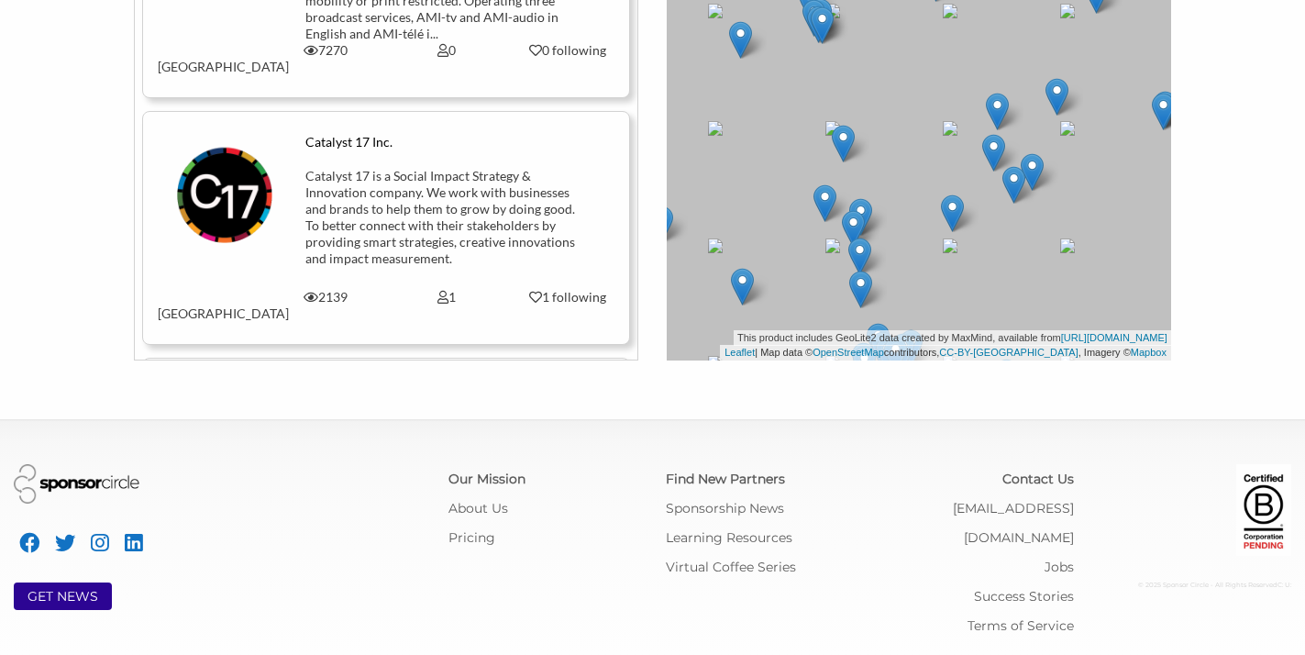
scroll to position [451, 0]
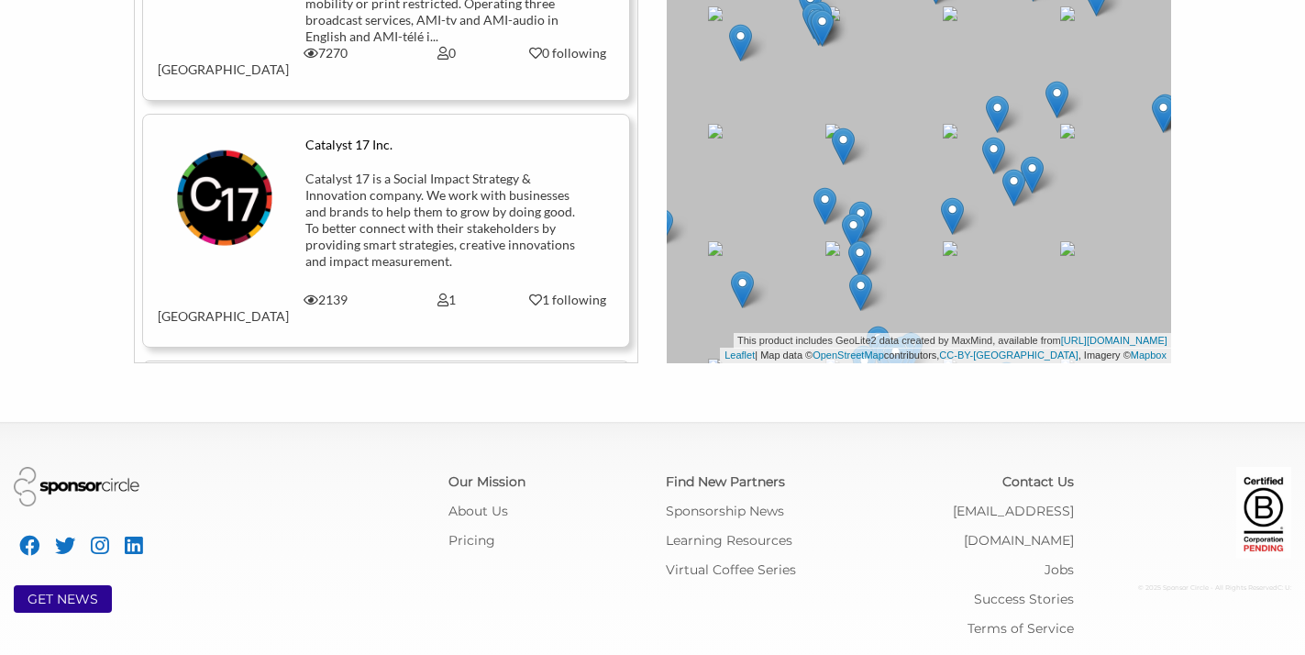
click at [1236, 347] on div "FIND A MATCH Use our active directory to find partners that are aligned with yo…" at bounding box center [652, 15] width 1305 height 696
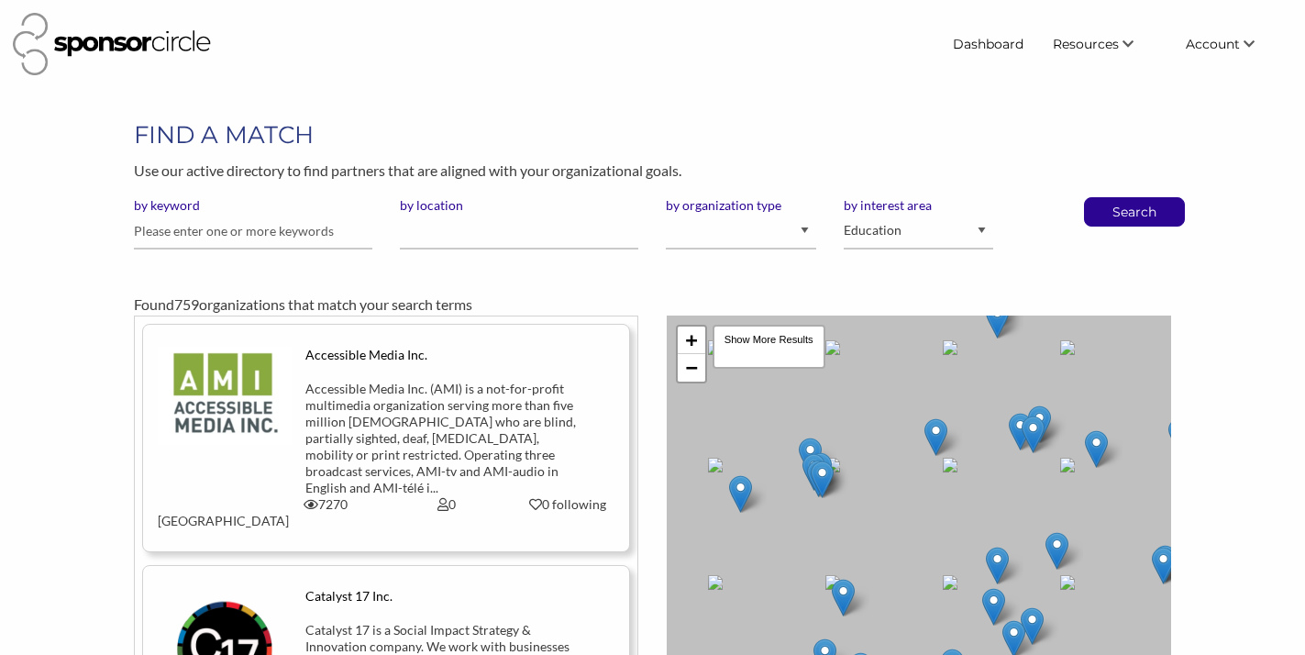
scroll to position [0, 0]
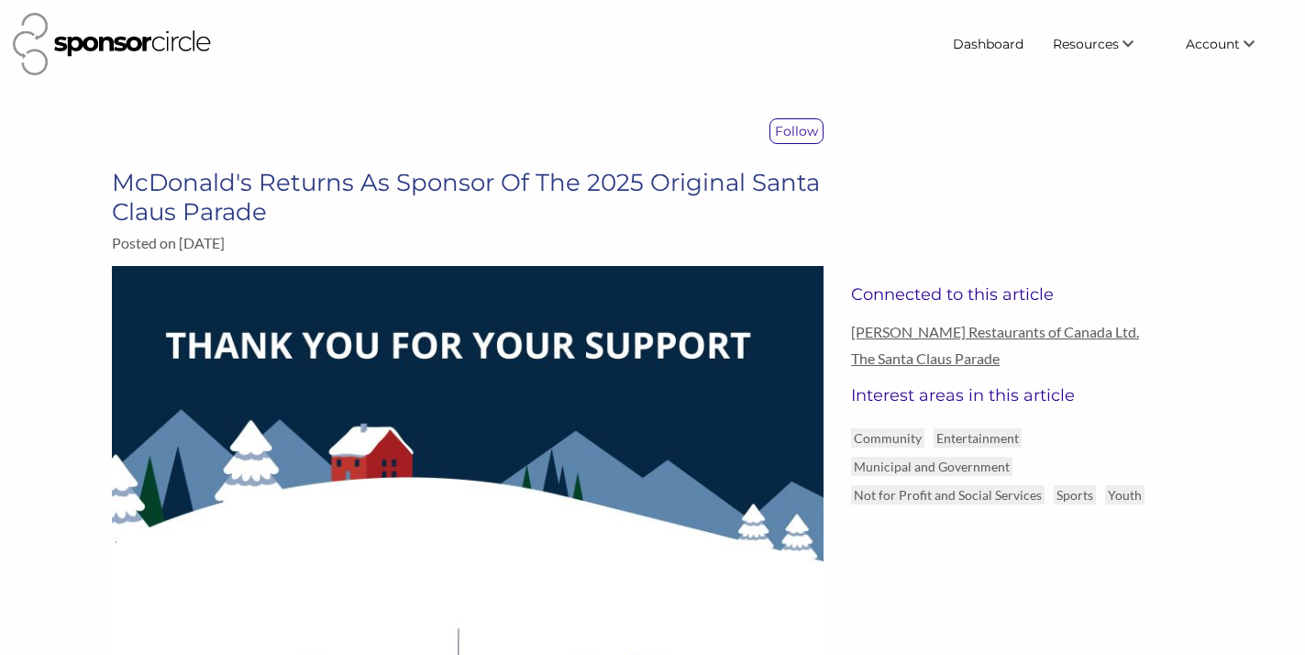
click at [1031, 212] on div "Follow [PERSON_NAME] Returns As Sponsor Of The 2025 Original Santa Claus Parade…" at bounding box center [653, 192] width 1110 height 148
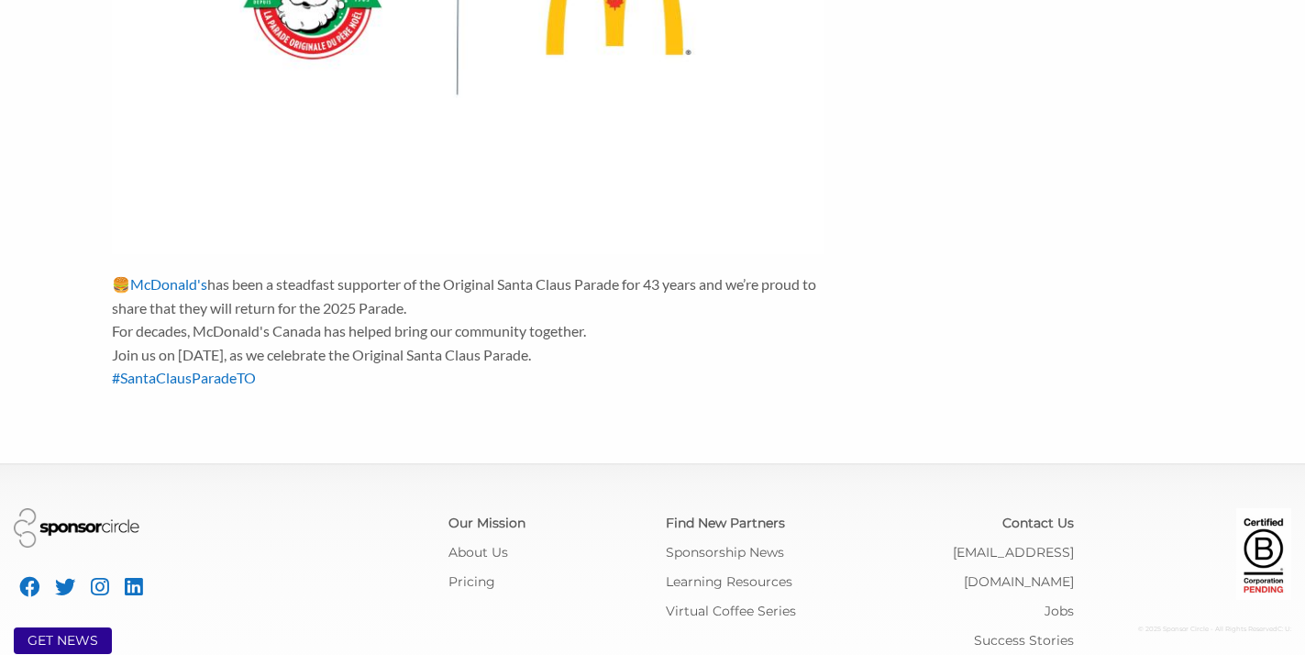
scroll to position [728, 0]
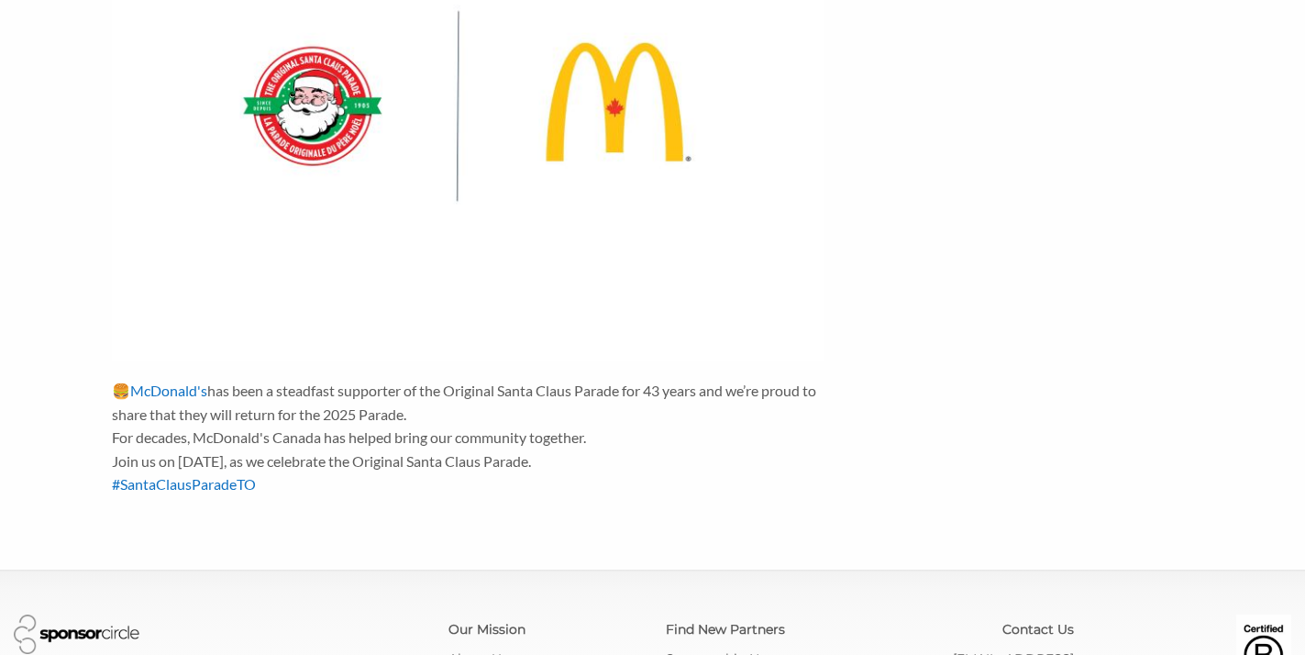
scroll to position [582, 0]
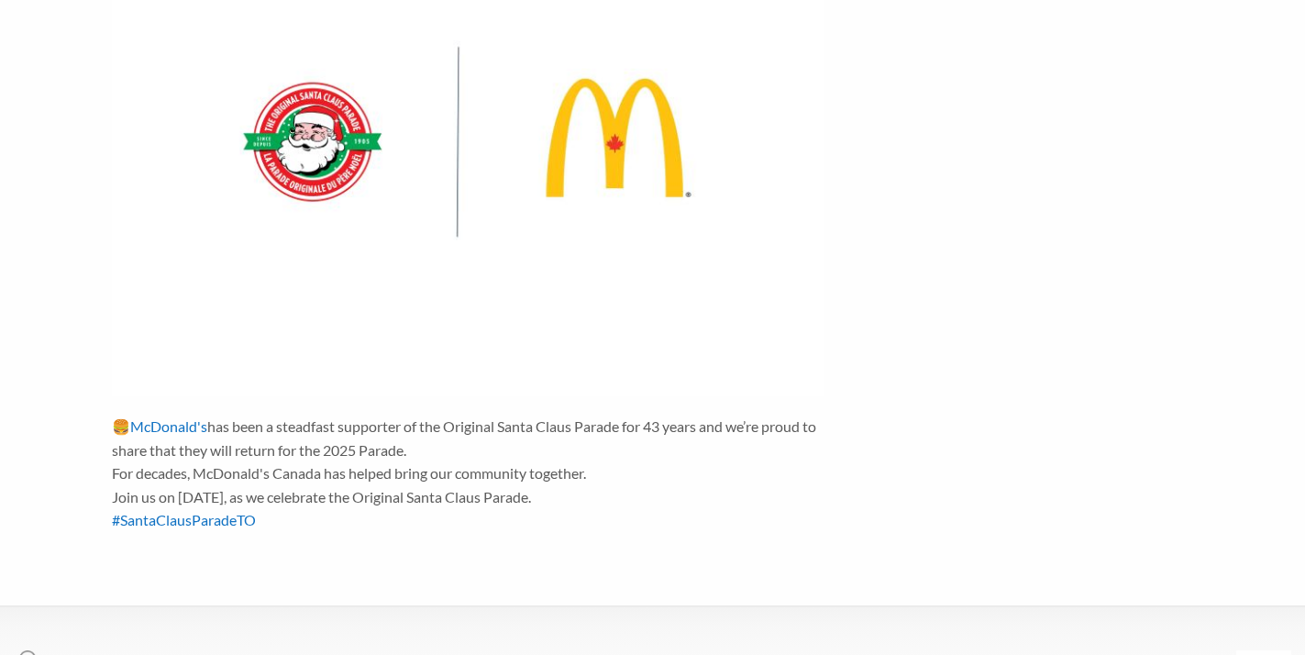
click at [1115, 188] on div "🍔 [PERSON_NAME] has been a steadfast supporter of the Original Santa Claus Para…" at bounding box center [653, 115] width 1110 height 862
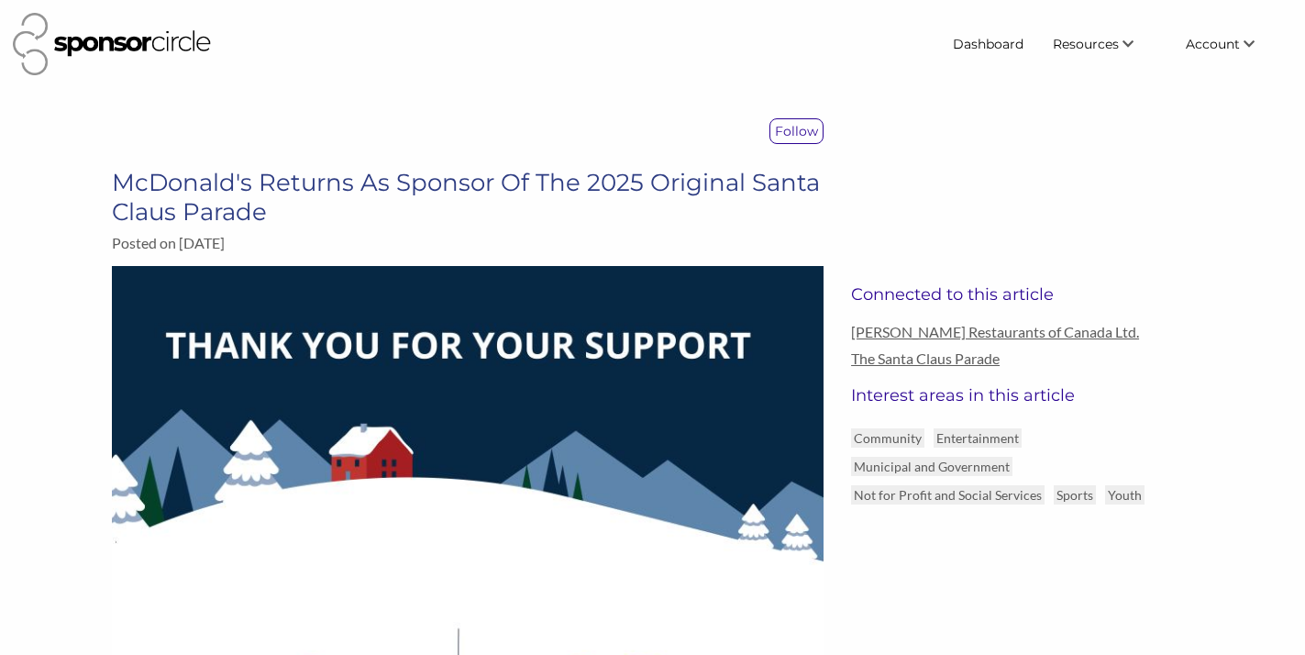
scroll to position [0, 0]
